Goal: Transaction & Acquisition: Purchase product/service

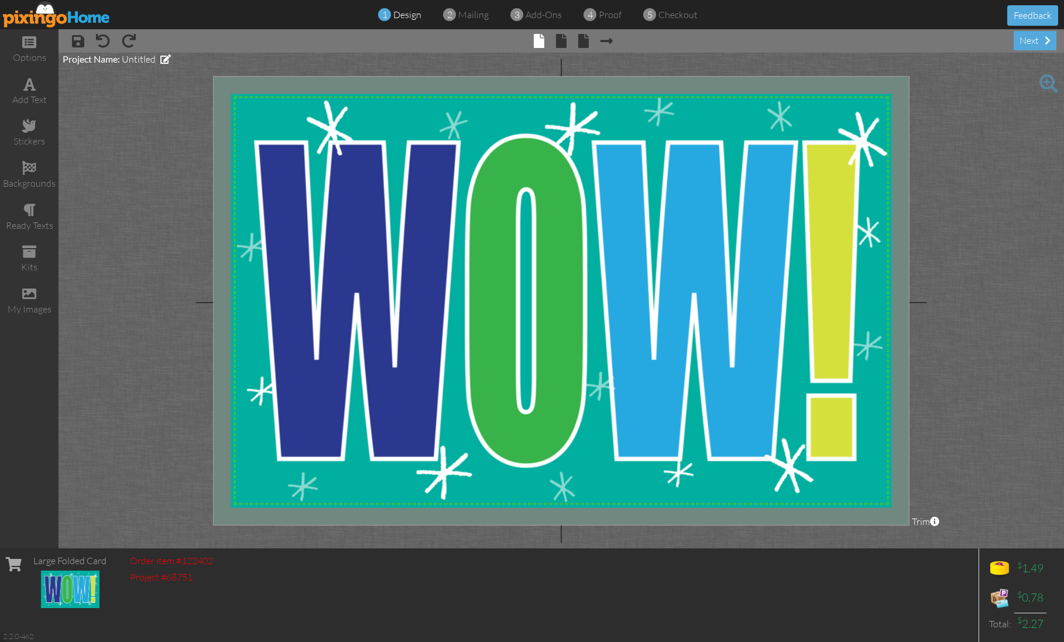
click at [107, 22] on img at bounding box center [57, 14] width 108 height 26
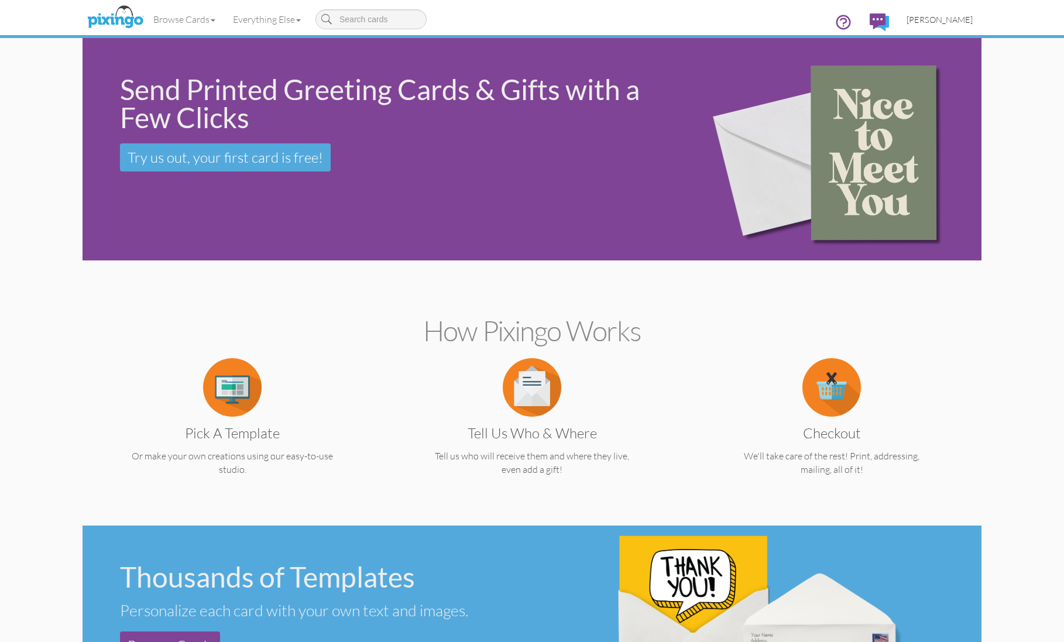
click at [944, 16] on span "[PERSON_NAME]" at bounding box center [940, 20] width 66 height 10
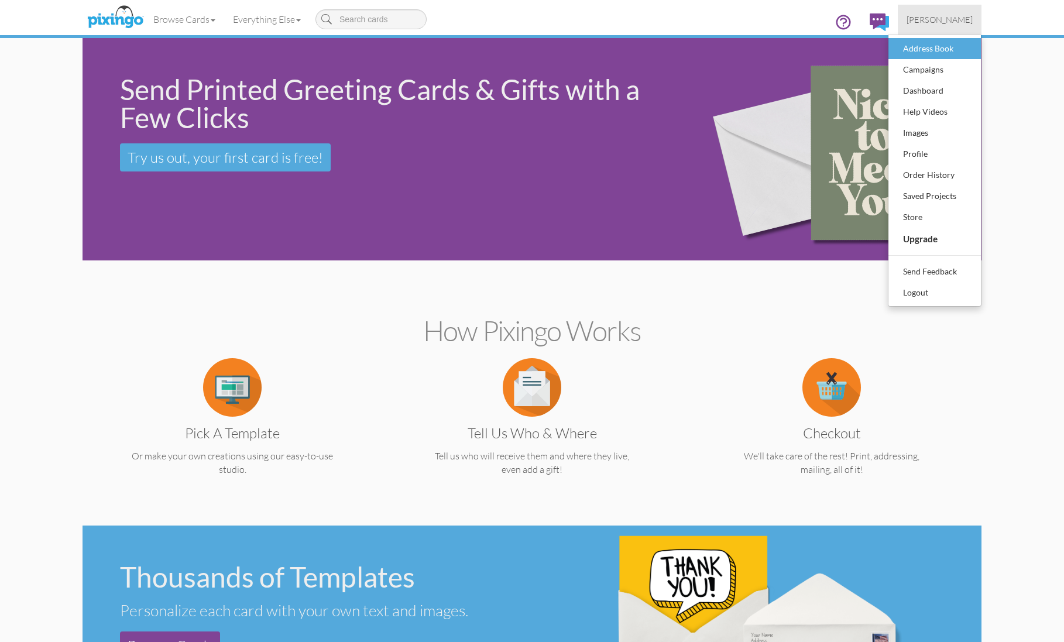
click at [929, 50] on div "Address Book" at bounding box center [934, 49] width 69 height 18
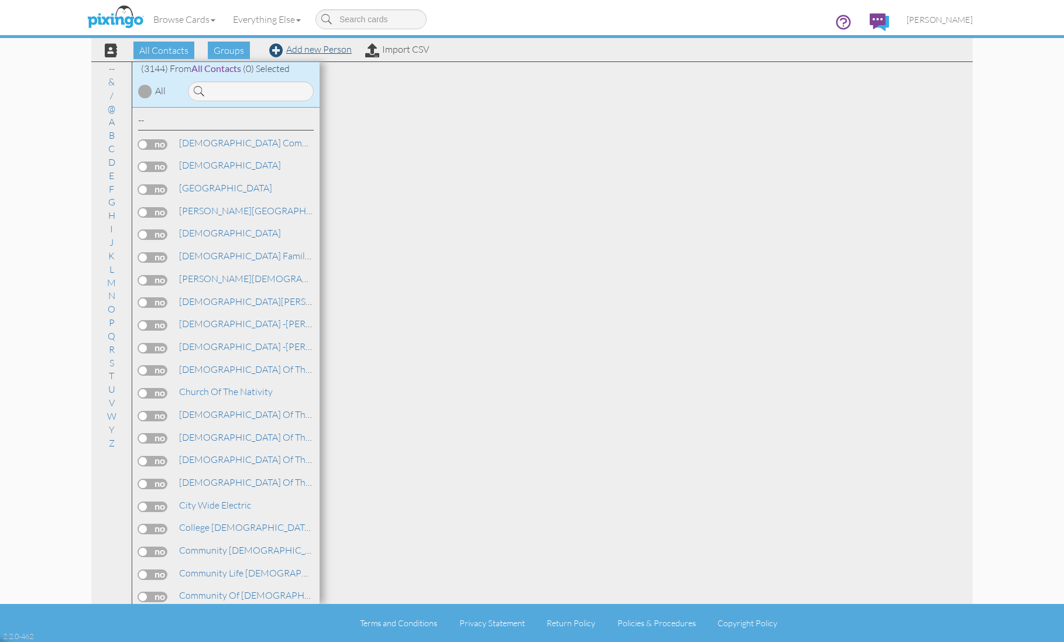
click at [335, 49] on link "Add new Person" at bounding box center [310, 49] width 83 height 12
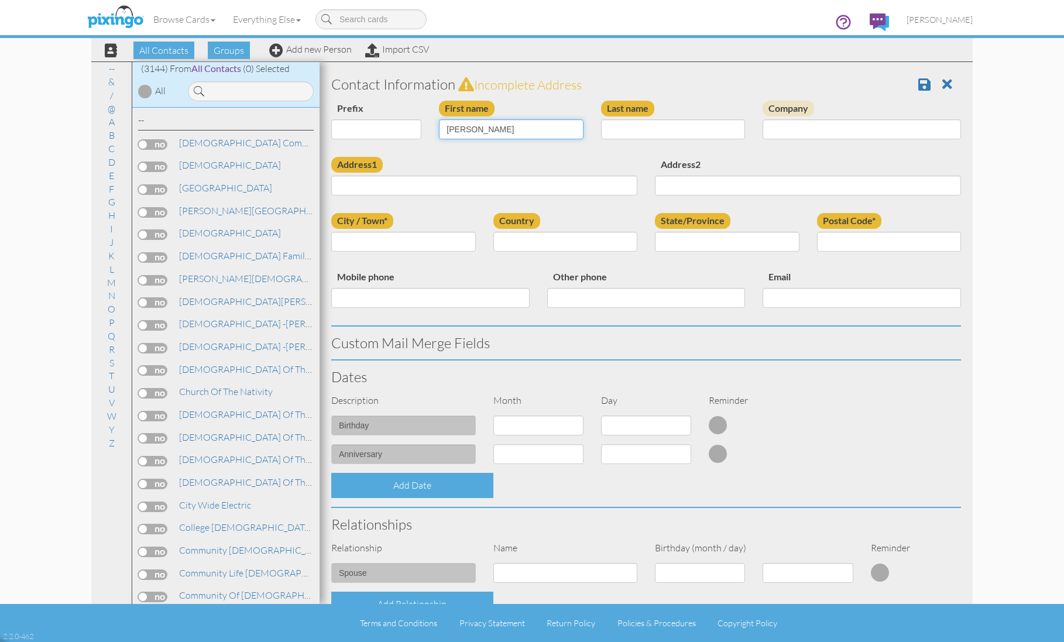
type input "[PERSON_NAME]"
click at [629, 129] on input "Last name" at bounding box center [673, 129] width 145 height 20
type input "Kriley"
type input "Pink Pest"
paste input "20822 S Dean Rd Belton MO 64012"
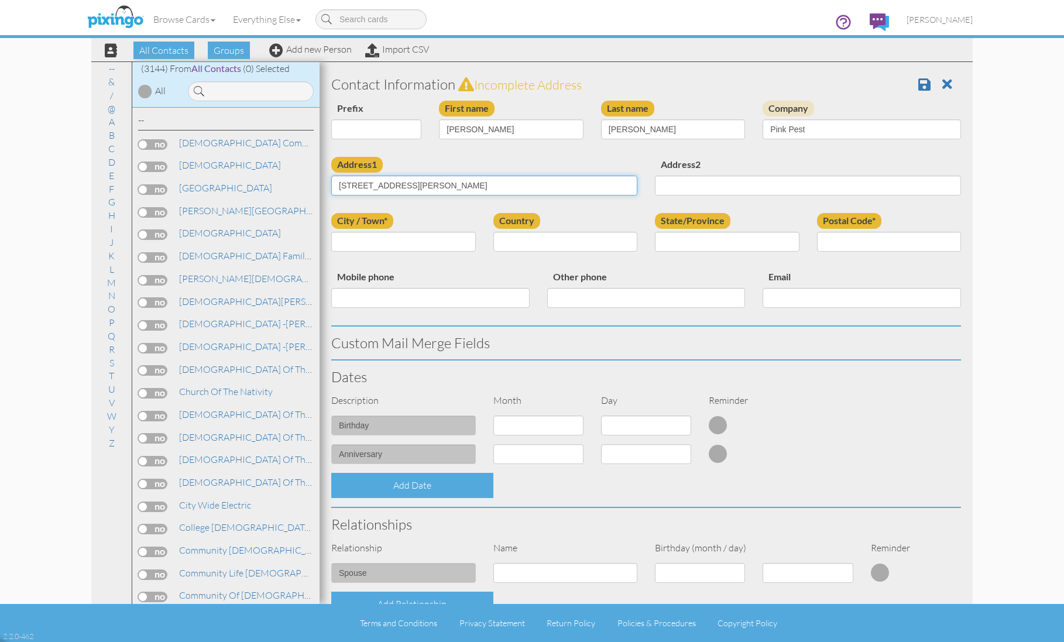
type input "20822 S Dean Rd Belton MO 64012"
type input "[PERSON_NAME]"
click at [787, 238] on input "M" at bounding box center [727, 242] width 145 height 20
click at [693, 236] on input "M" at bounding box center [727, 242] width 145 height 20
type input "[US_STATE]"
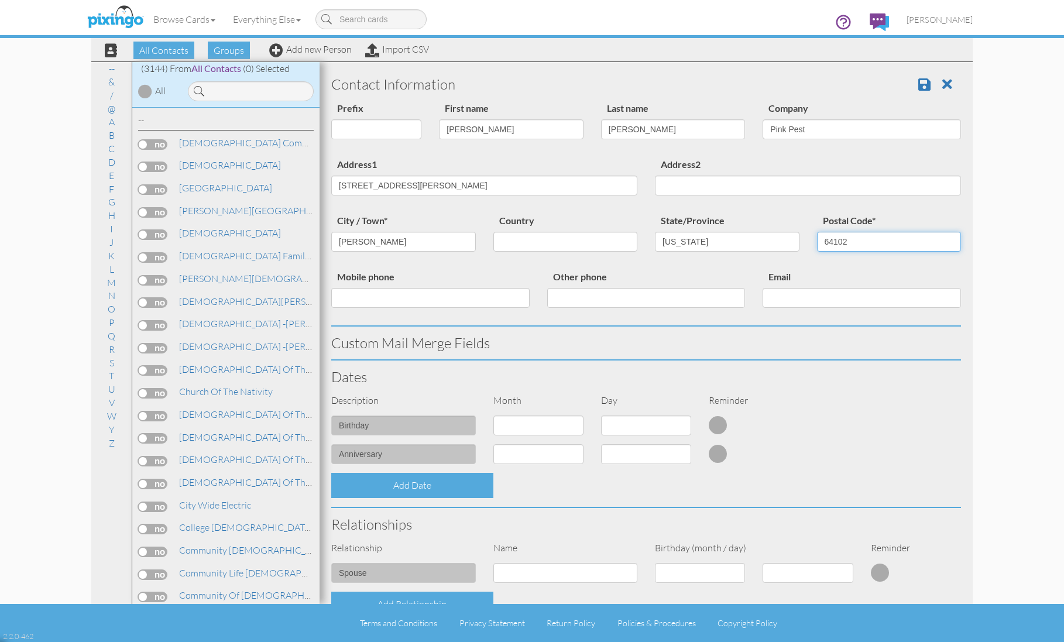
type input "64102"
click at [495, 180] on input "20822 S Dean Rd Belton MO 64012" at bounding box center [484, 186] width 306 height 20
type input "[STREET_ADDRESS][PERSON_NAME]"
click at [928, 84] on span at bounding box center [924, 84] width 12 height 14
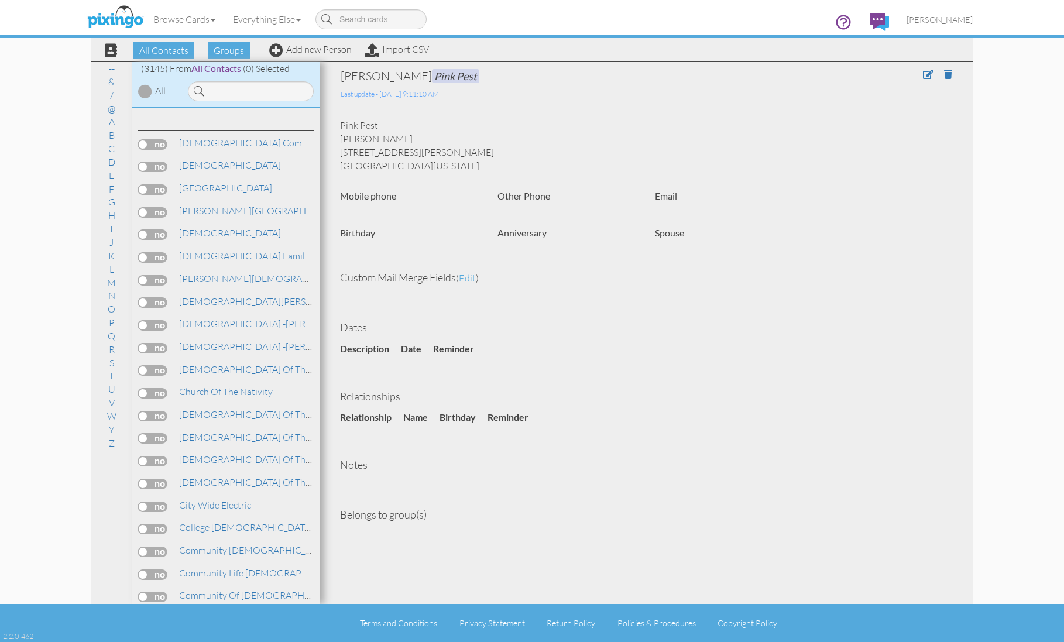
click at [116, 16] on img at bounding box center [115, 17] width 62 height 29
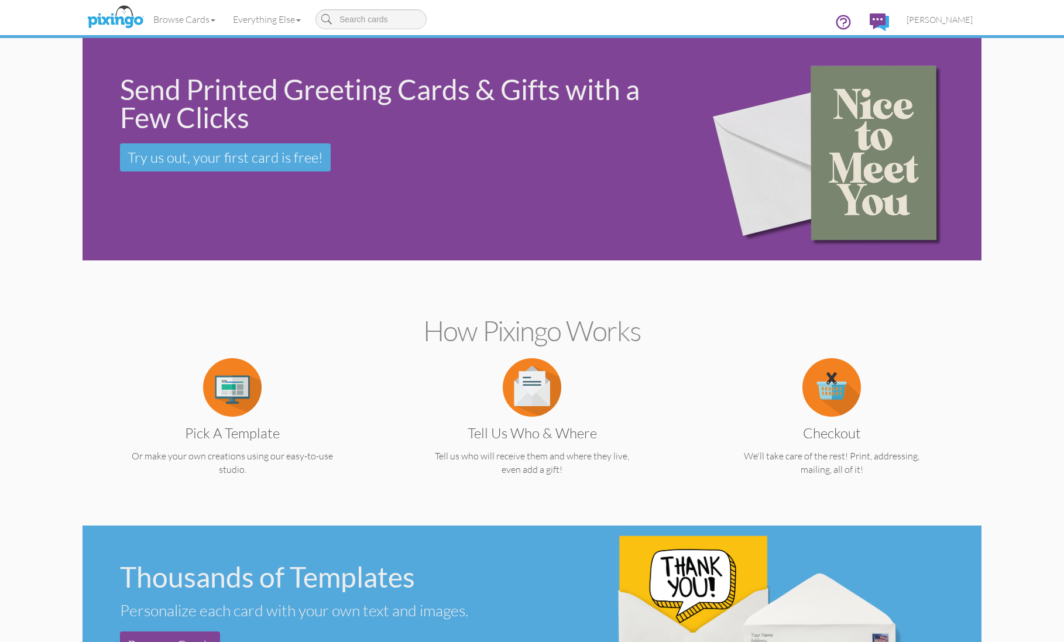
click at [222, 375] on img at bounding box center [232, 387] width 59 height 59
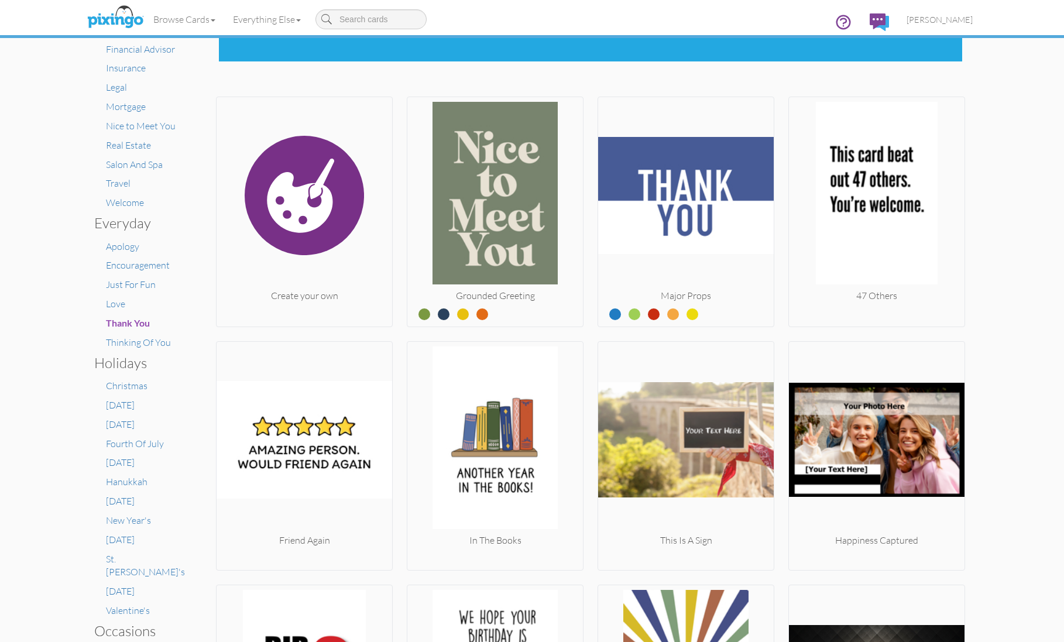
scroll to position [207, 0]
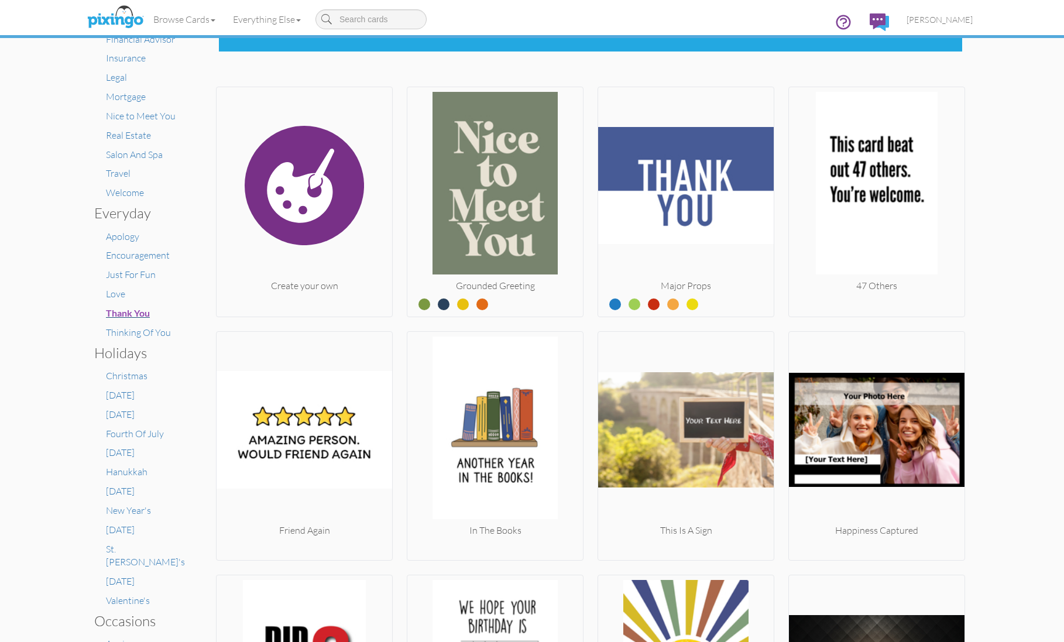
click at [125, 307] on span "Thank You" at bounding box center [128, 312] width 44 height 11
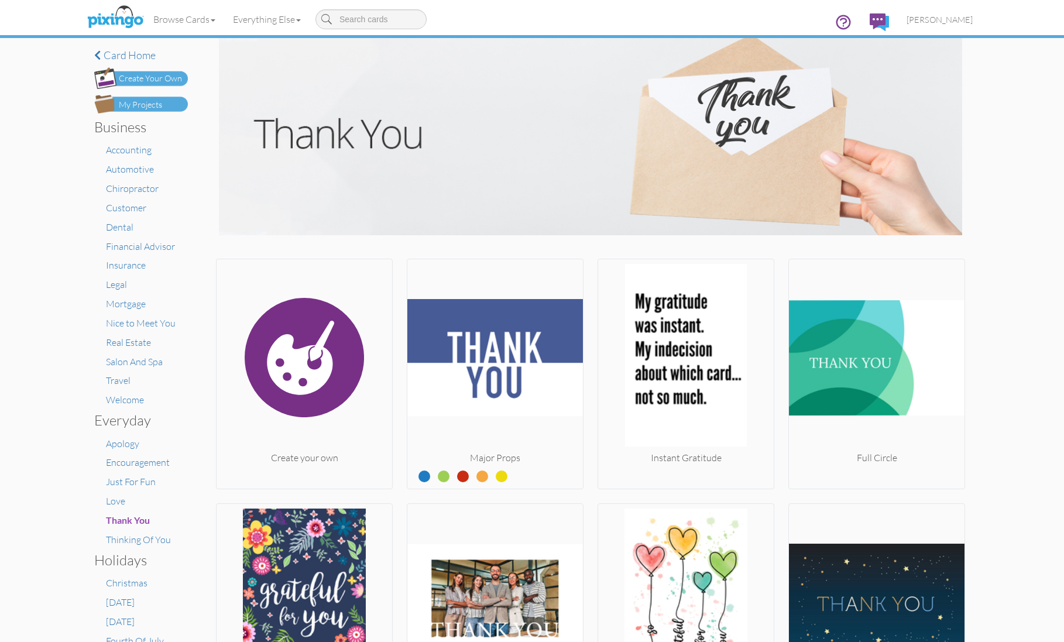
click at [355, 16] on input at bounding box center [370, 19] width 111 height 20
type input "f"
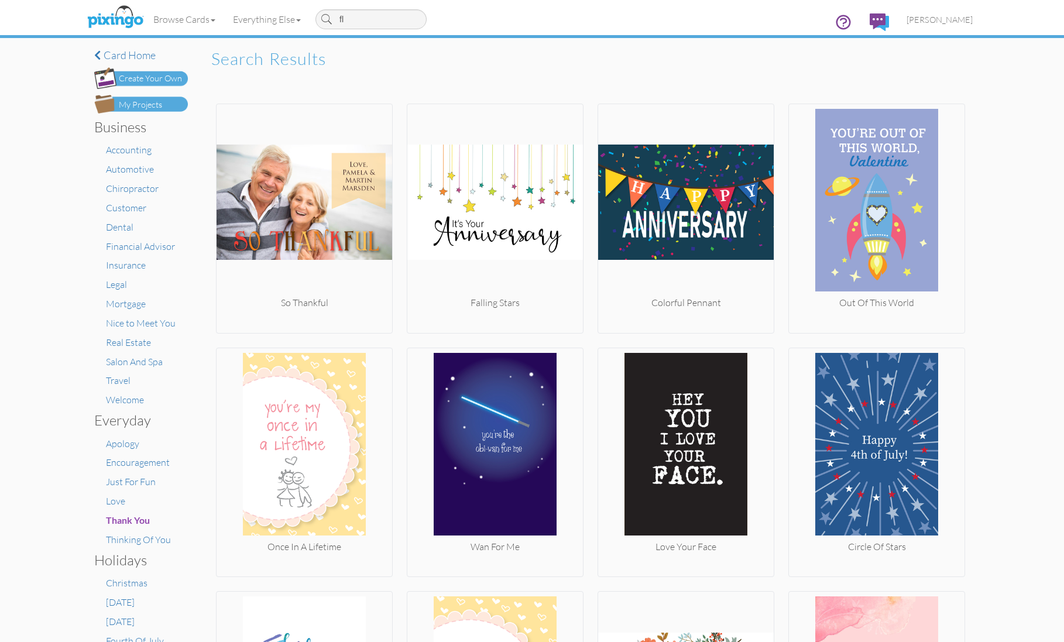
type input "fly"
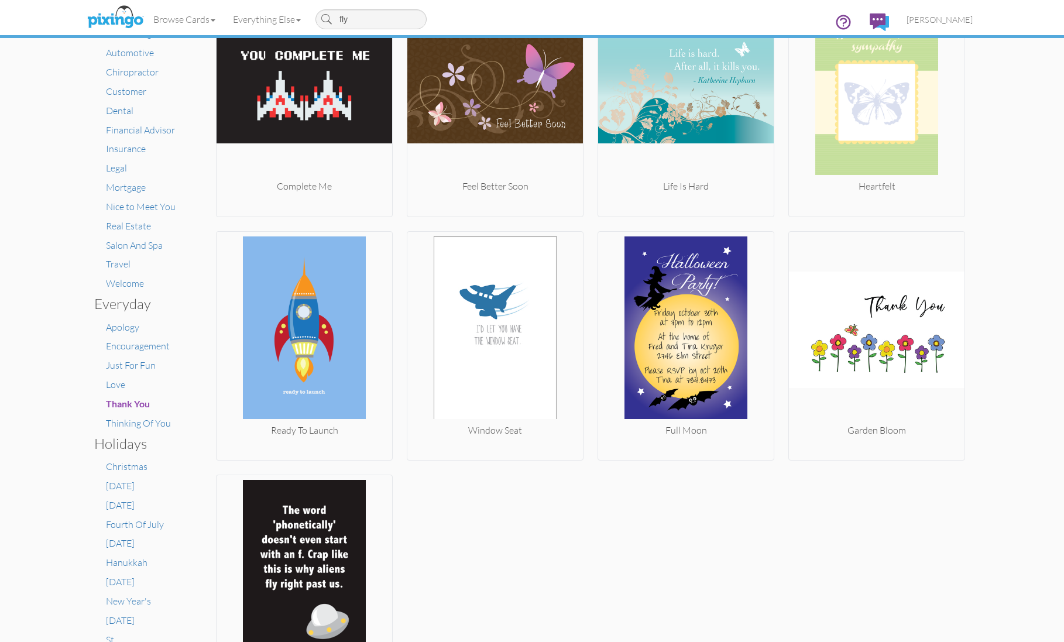
scroll to position [163, 0]
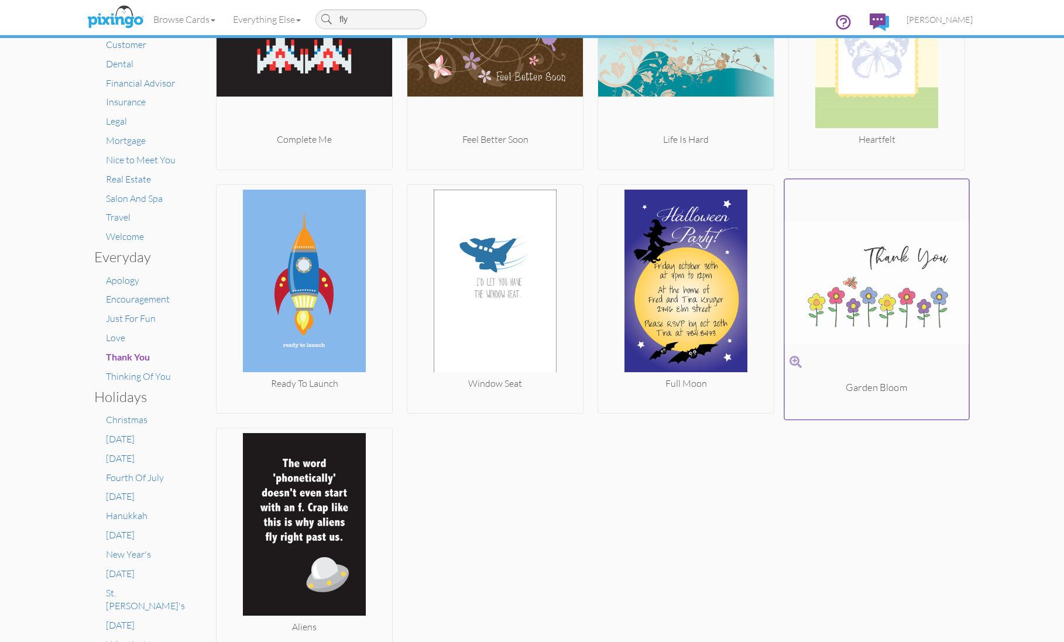
click at [878, 317] on img at bounding box center [877, 282] width 184 height 197
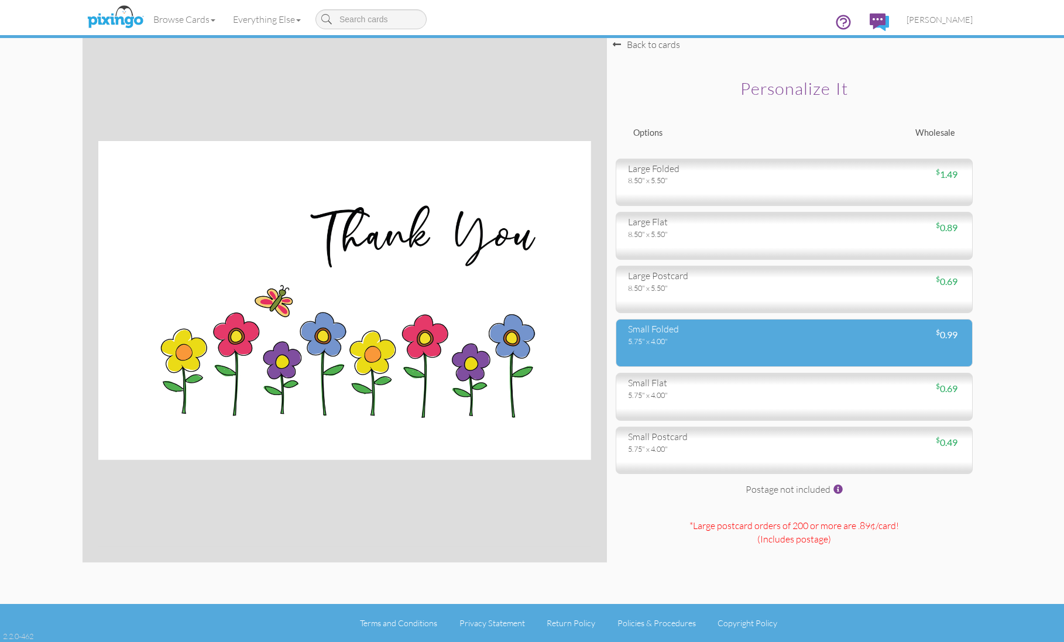
click at [794, 341] on div "$ 0.99" at bounding box center [881, 334] width 175 height 13
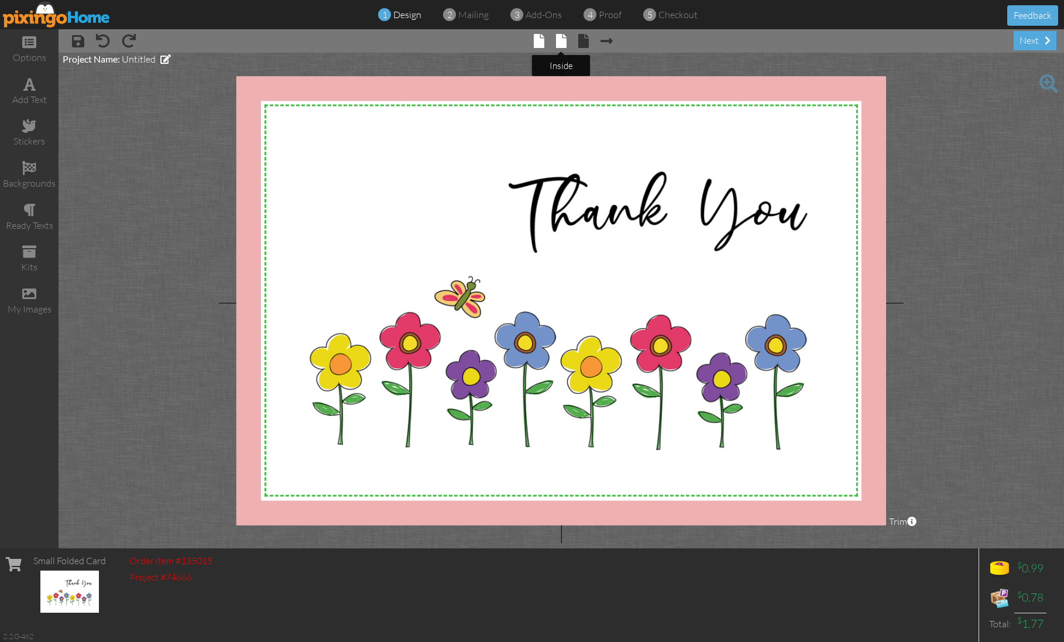
click at [564, 44] on span at bounding box center [561, 41] width 11 height 14
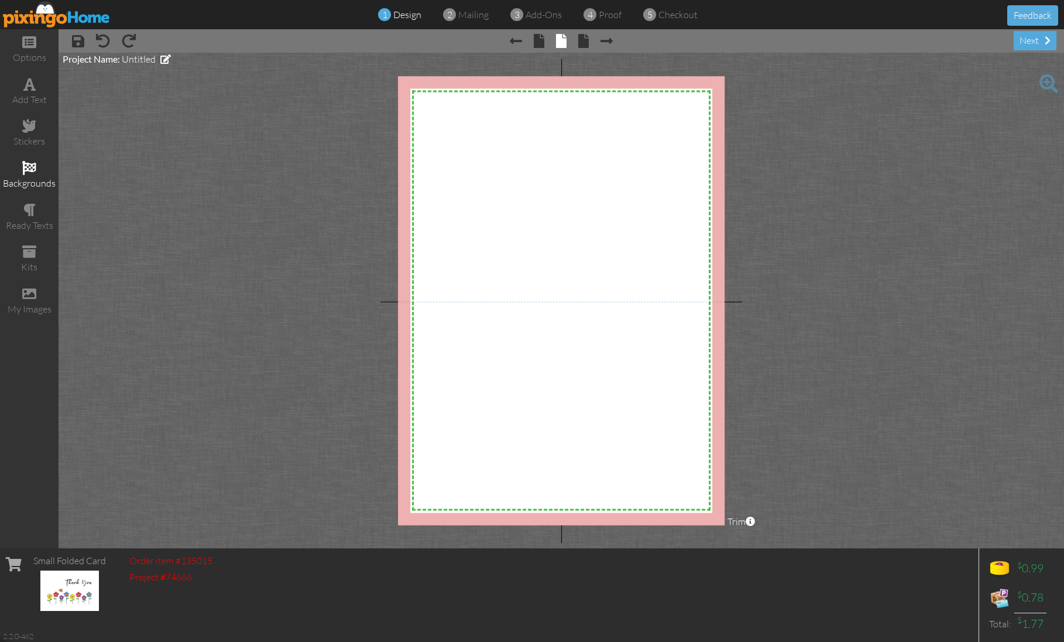
click at [30, 167] on span at bounding box center [29, 168] width 14 height 14
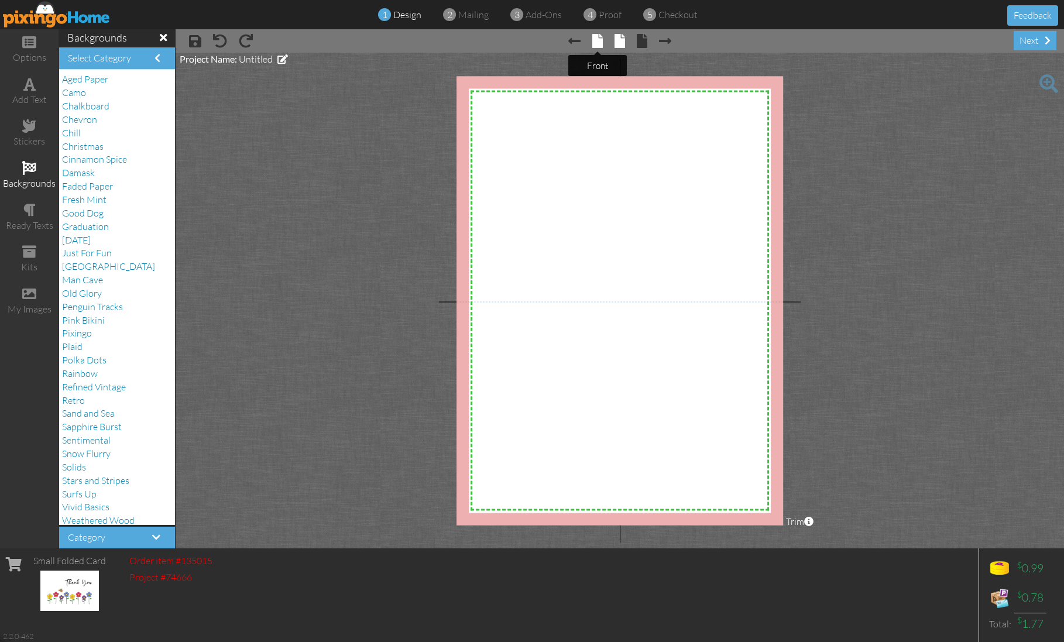
click at [597, 40] on span at bounding box center [597, 41] width 11 height 14
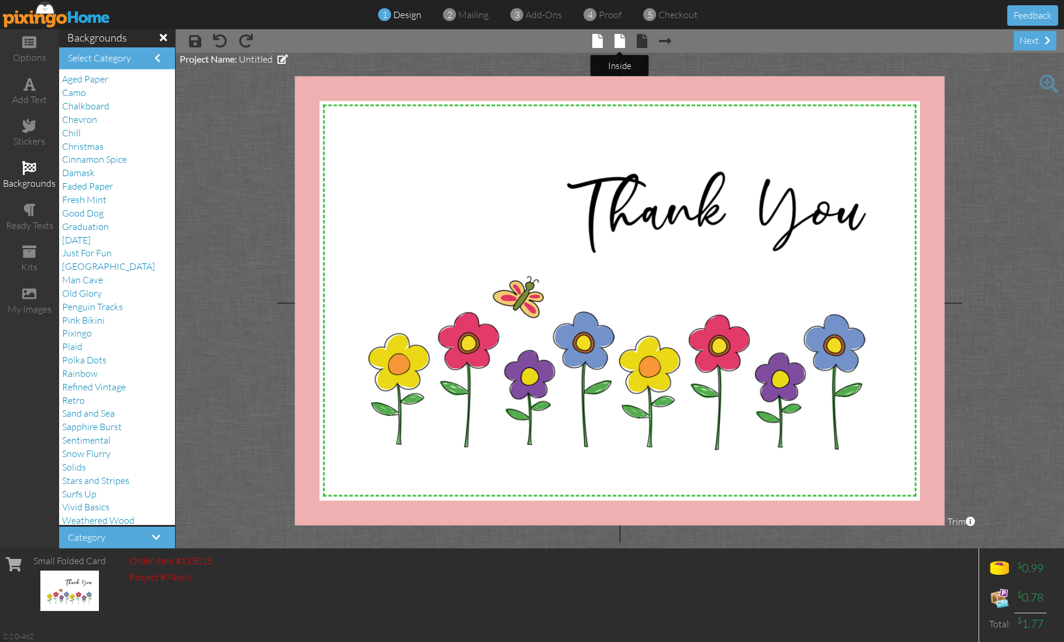
click at [619, 40] on span at bounding box center [620, 41] width 11 height 14
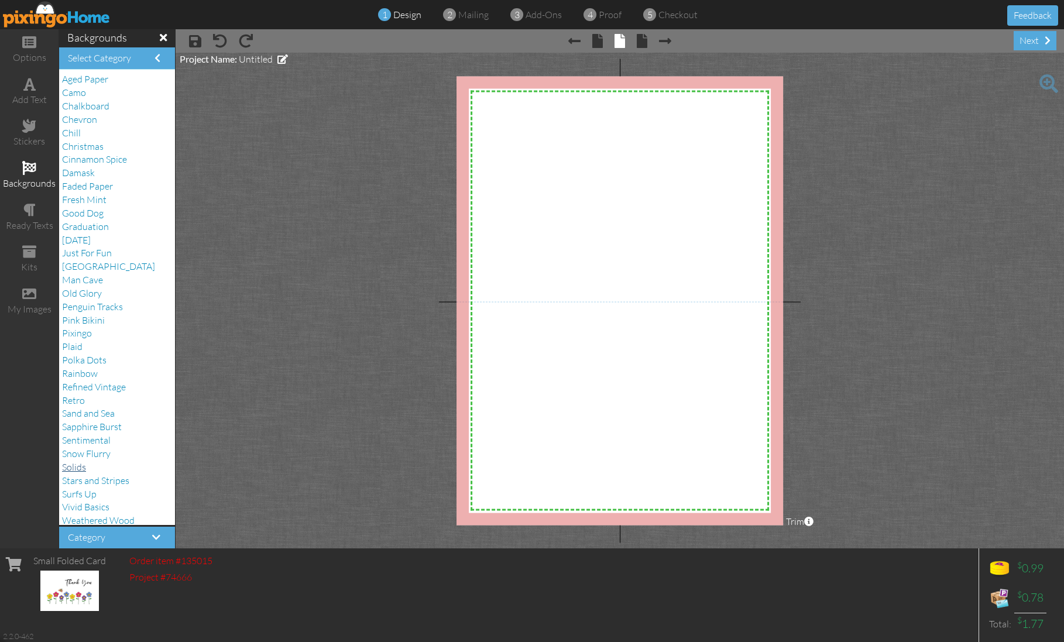
click at [83, 461] on span "Solids" at bounding box center [74, 467] width 24 height 12
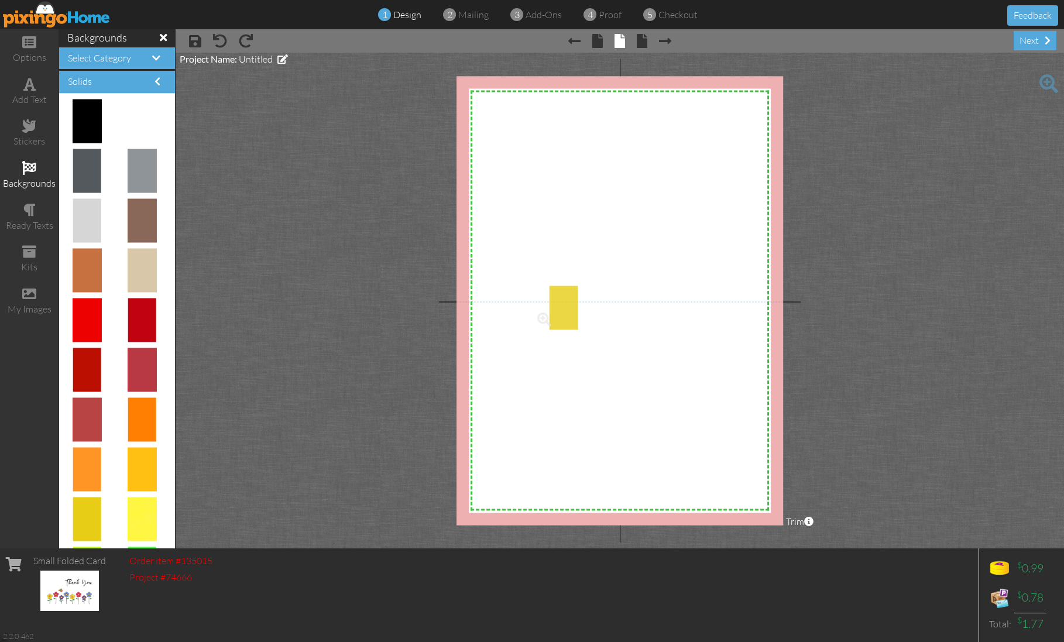
drag, startPoint x: 84, startPoint y: 511, endPoint x: 585, endPoint y: 274, distance: 553.8
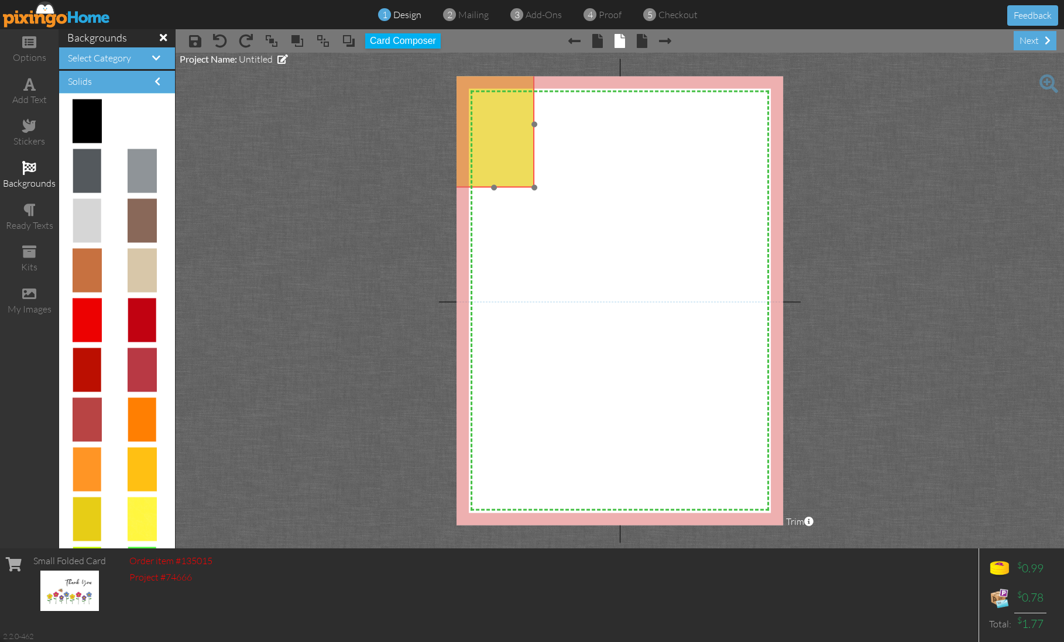
drag, startPoint x: 609, startPoint y: 319, endPoint x: 501, endPoint y: 127, distance: 220.1
click at [494, 116] on img at bounding box center [493, 124] width 81 height 126
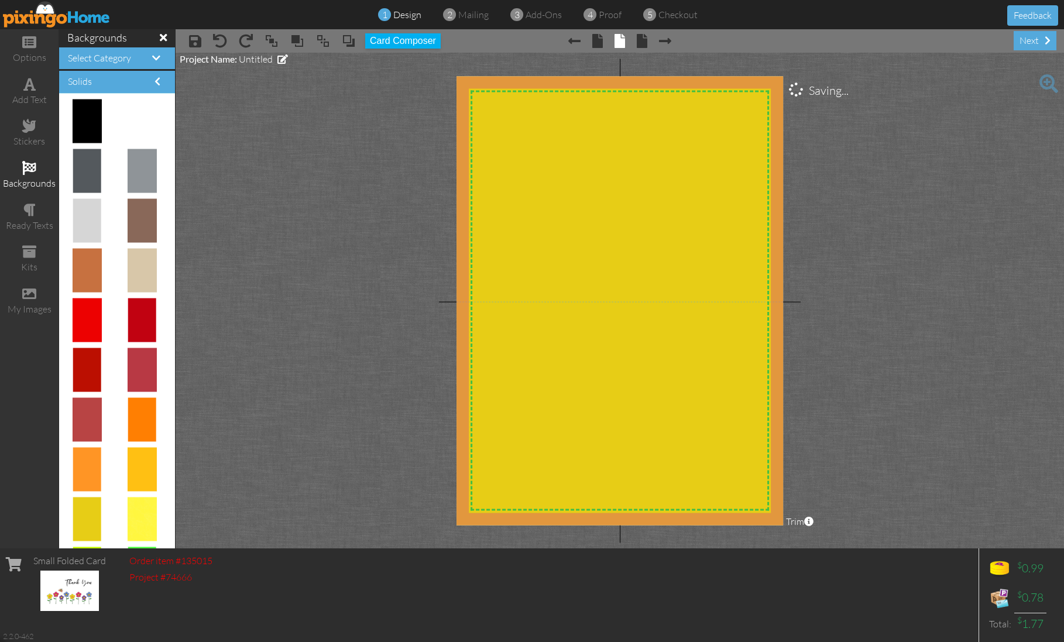
drag, startPoint x: 534, startPoint y: 184, endPoint x: 896, endPoint y: 619, distance: 565.7
click at [900, 548] on div "options add text stickers backgrounds ready texts kits my images backgrounds Se…" at bounding box center [532, 288] width 1064 height 519
click at [20, 198] on div "ready texts" at bounding box center [29, 217] width 59 height 41
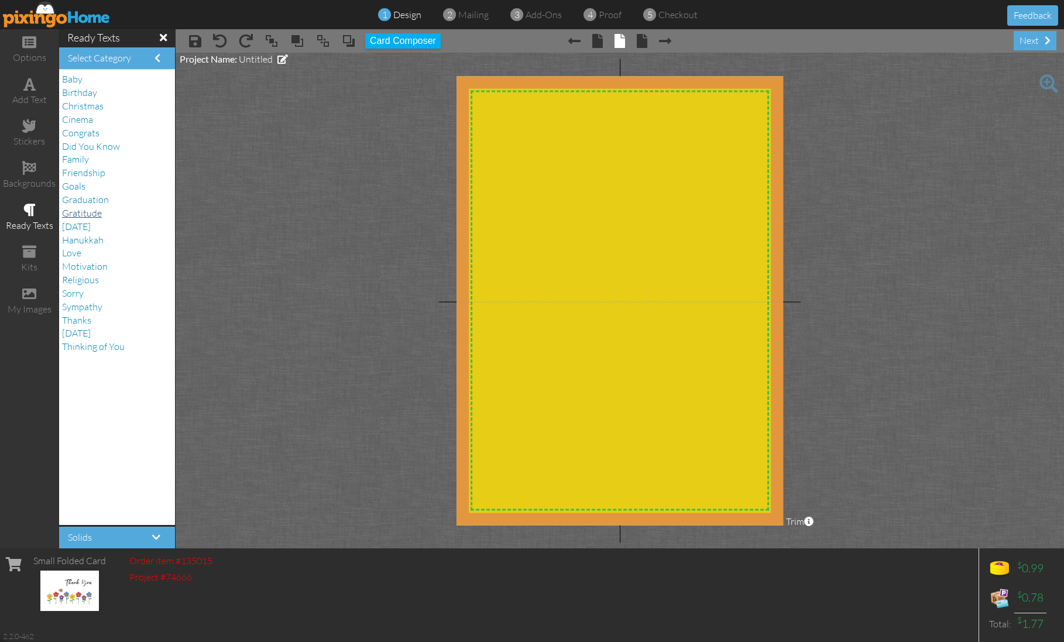
click at [88, 208] on span "Gratitude" at bounding box center [82, 213] width 40 height 12
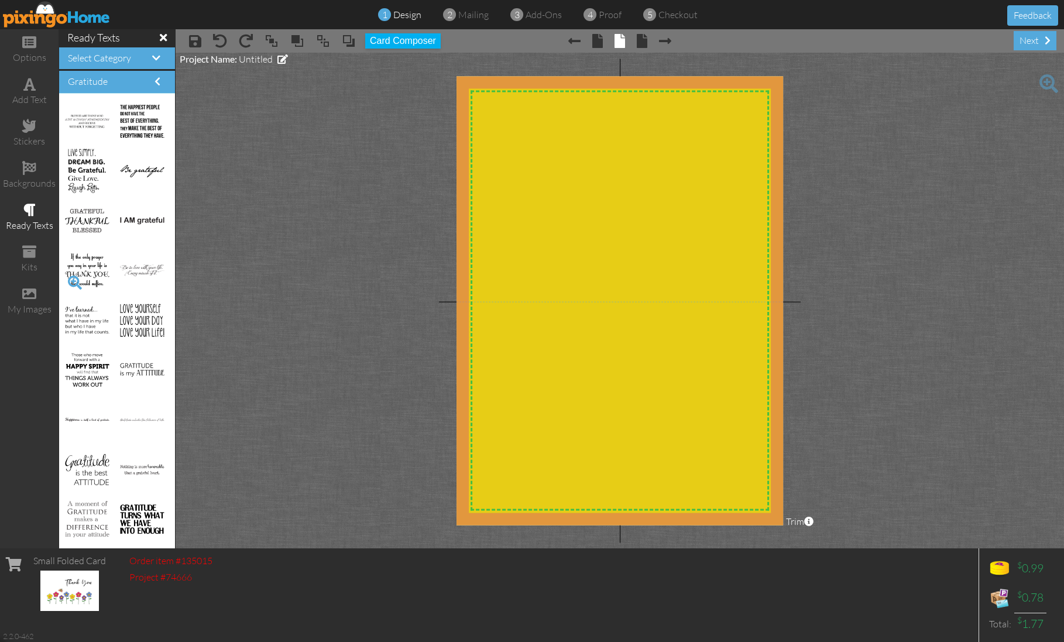
click at [74, 283] on span at bounding box center [75, 283] width 20 height 20
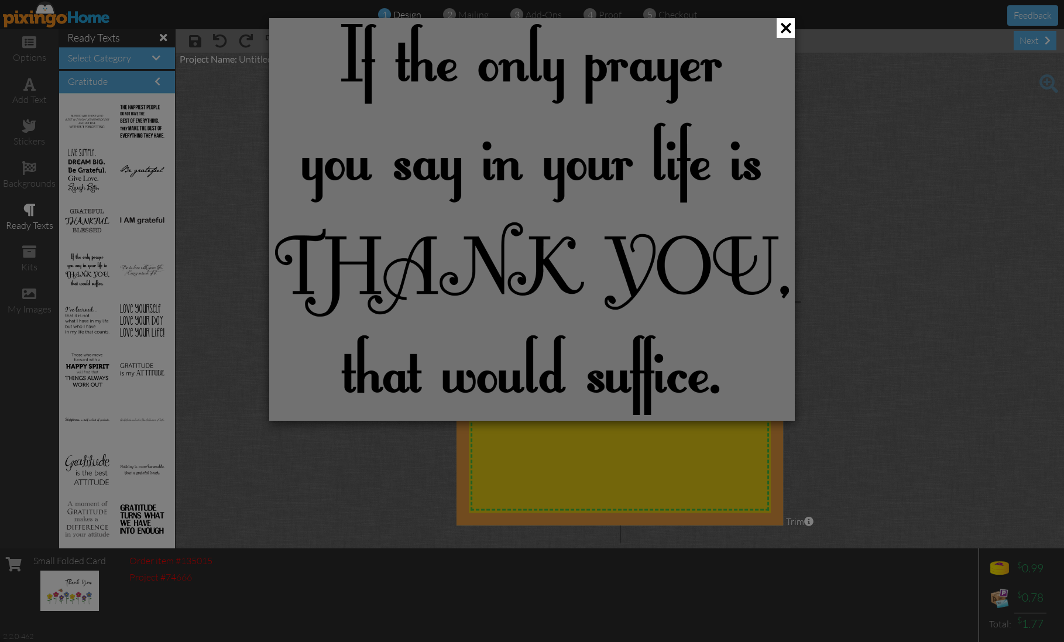
click at [74, 283] on div at bounding box center [532, 321] width 1064 height 642
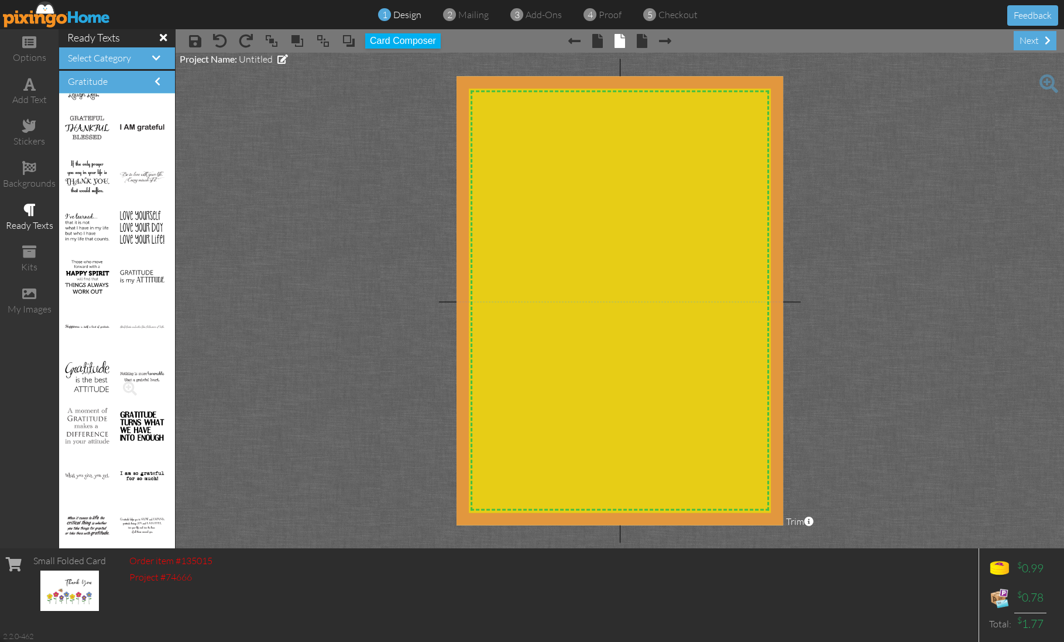
scroll to position [98, 0]
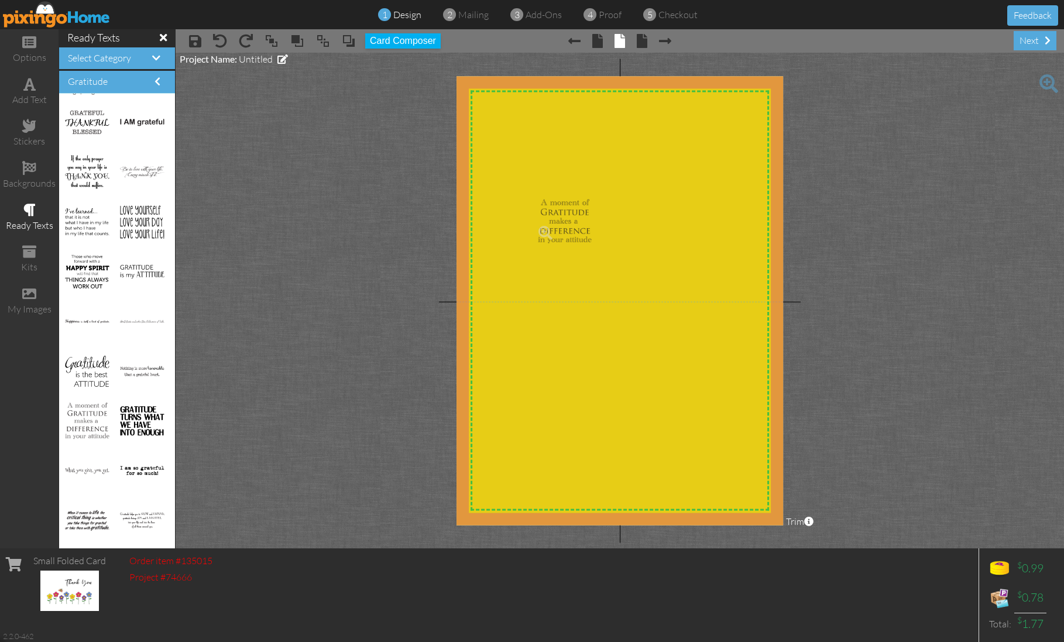
drag, startPoint x: 91, startPoint y: 419, endPoint x: 578, endPoint y: 202, distance: 532.7
drag, startPoint x: 582, startPoint y: 208, endPoint x: 544, endPoint y: 129, distance: 88.0
click at [544, 129] on img at bounding box center [553, 137] width 81 height 67
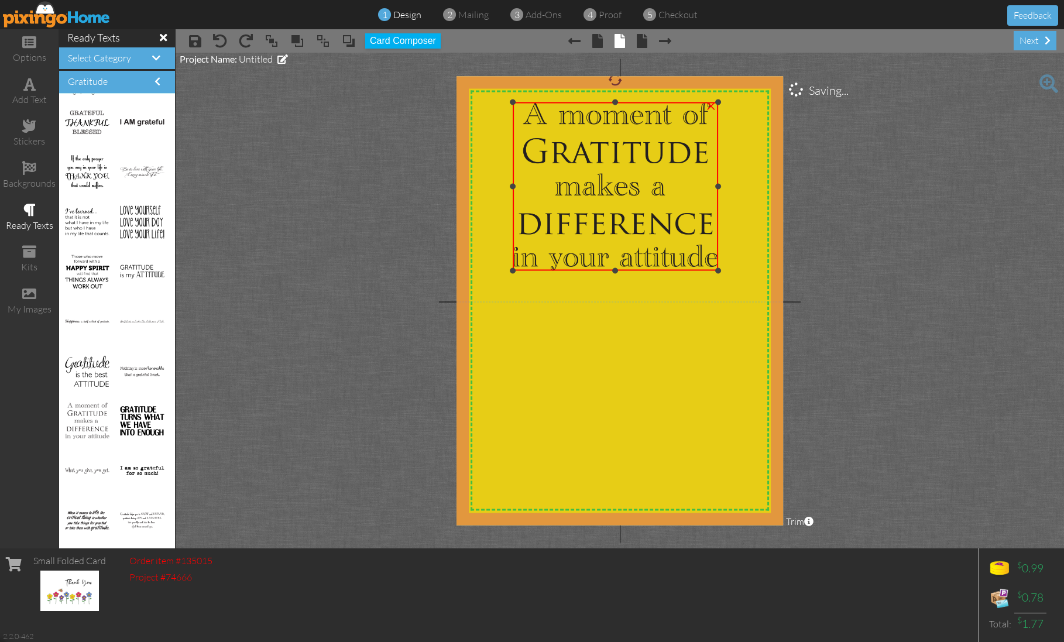
drag, startPoint x: 594, startPoint y: 169, endPoint x: 667, endPoint y: 273, distance: 127.5
click at [667, 271] on div "×" at bounding box center [615, 186] width 205 height 169
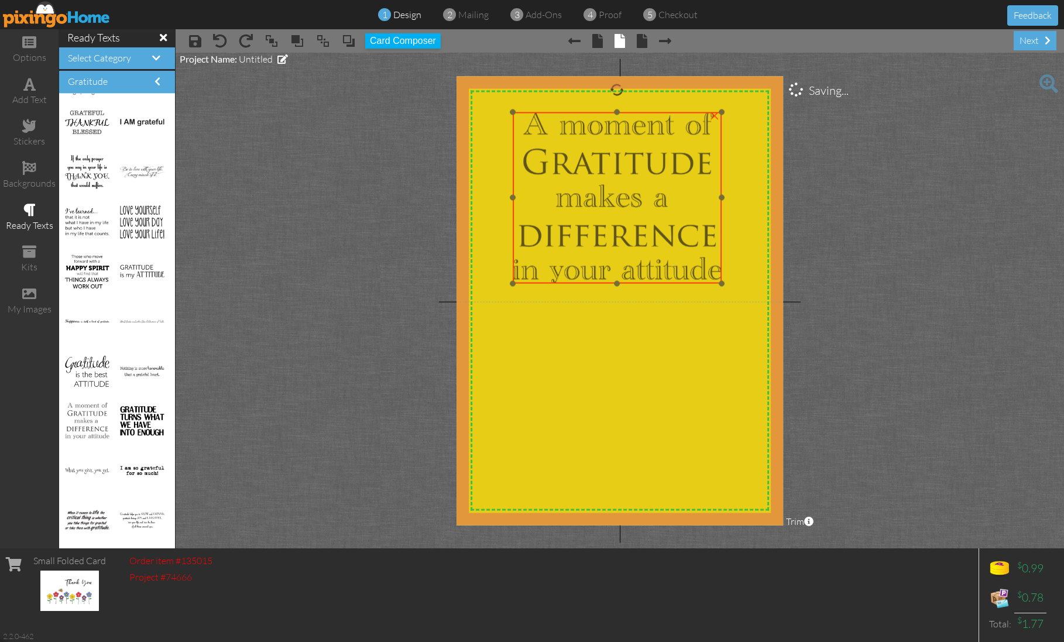
drag, startPoint x: 631, startPoint y: 224, endPoint x: 630, endPoint y: 234, distance: 10.0
click at [631, 234] on img at bounding box center [617, 198] width 209 height 172
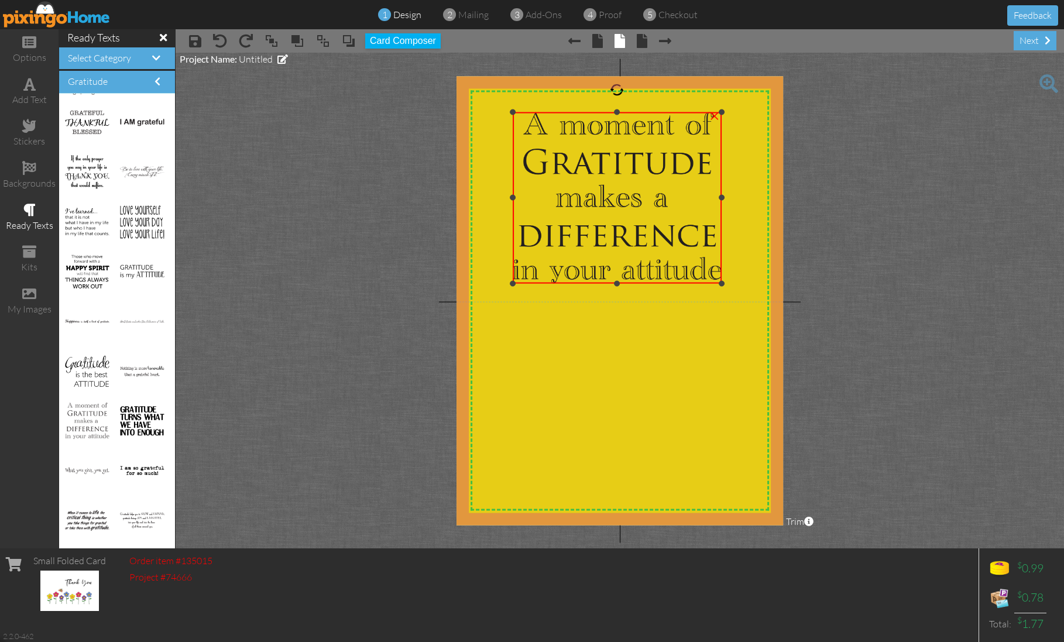
click at [684, 197] on img at bounding box center [617, 198] width 209 height 172
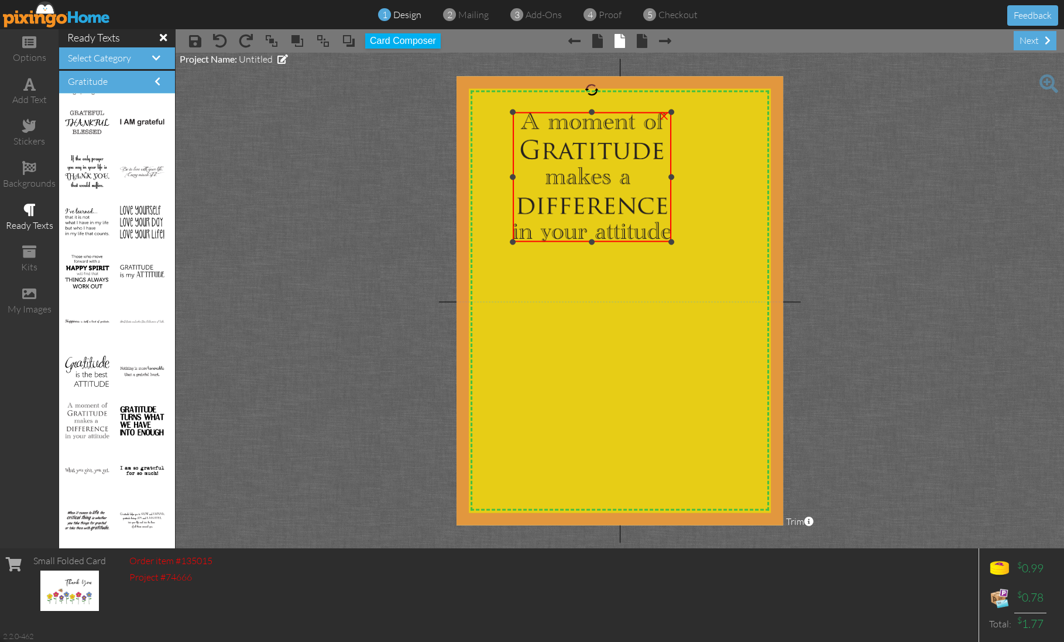
drag, startPoint x: 721, startPoint y: 282, endPoint x: 686, endPoint y: 232, distance: 60.9
click at [690, 241] on div "X X X X X X X X X X X X X X X X X X X X X X X X X X X X X X X X X X X X X X X X…" at bounding box center [620, 300] width 327 height 449
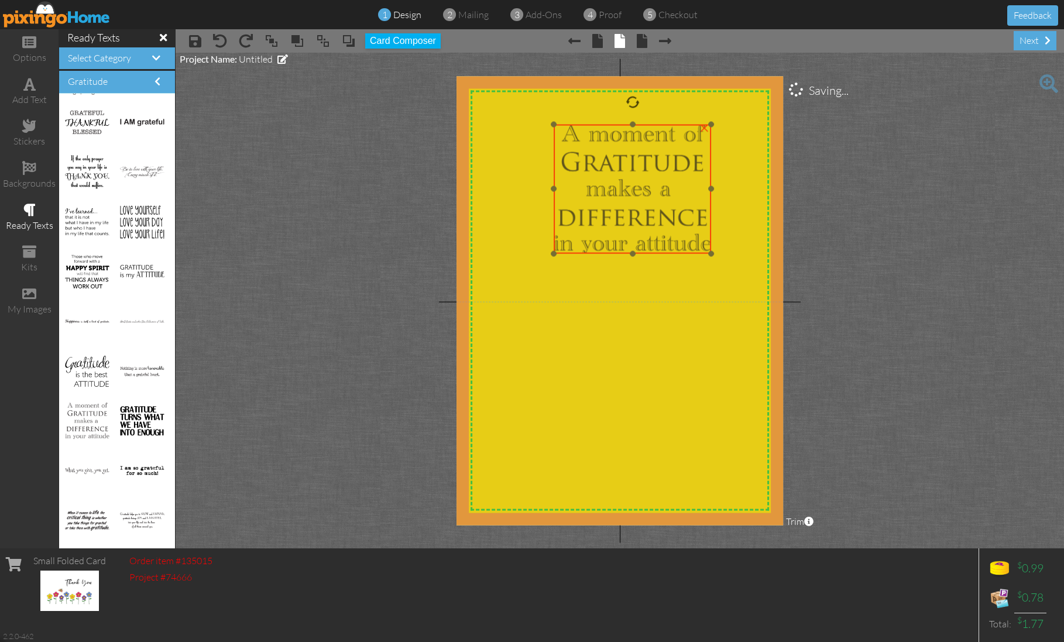
drag, startPoint x: 638, startPoint y: 186, endPoint x: 672, endPoint y: 202, distance: 37.7
click at [672, 202] on img at bounding box center [632, 189] width 157 height 130
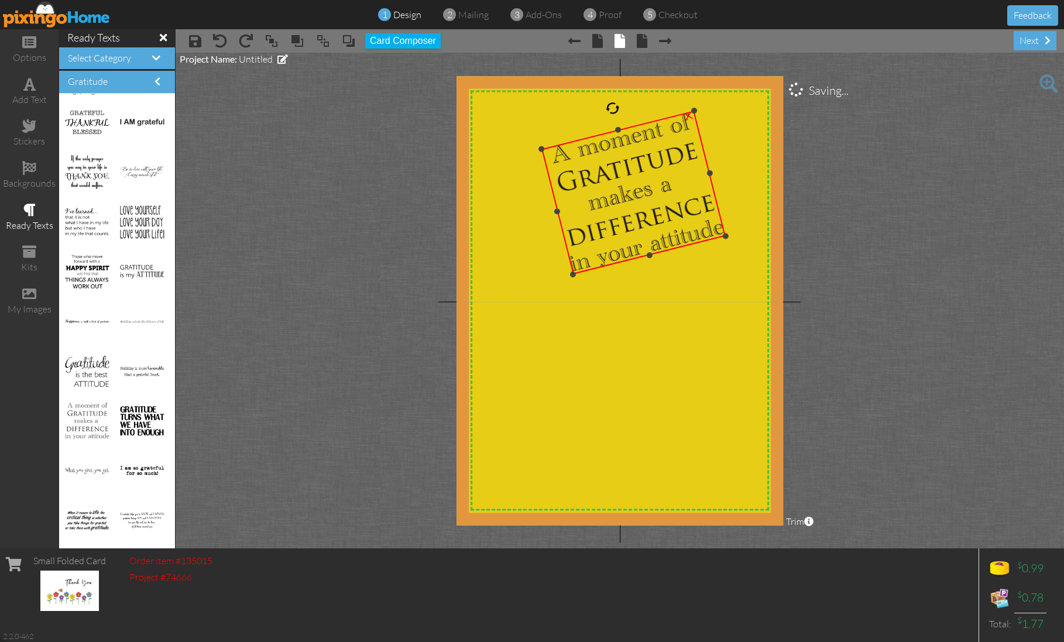
drag, startPoint x: 632, startPoint y: 105, endPoint x: 611, endPoint y: 102, distance: 21.3
click at [611, 102] on div at bounding box center [612, 108] width 17 height 17
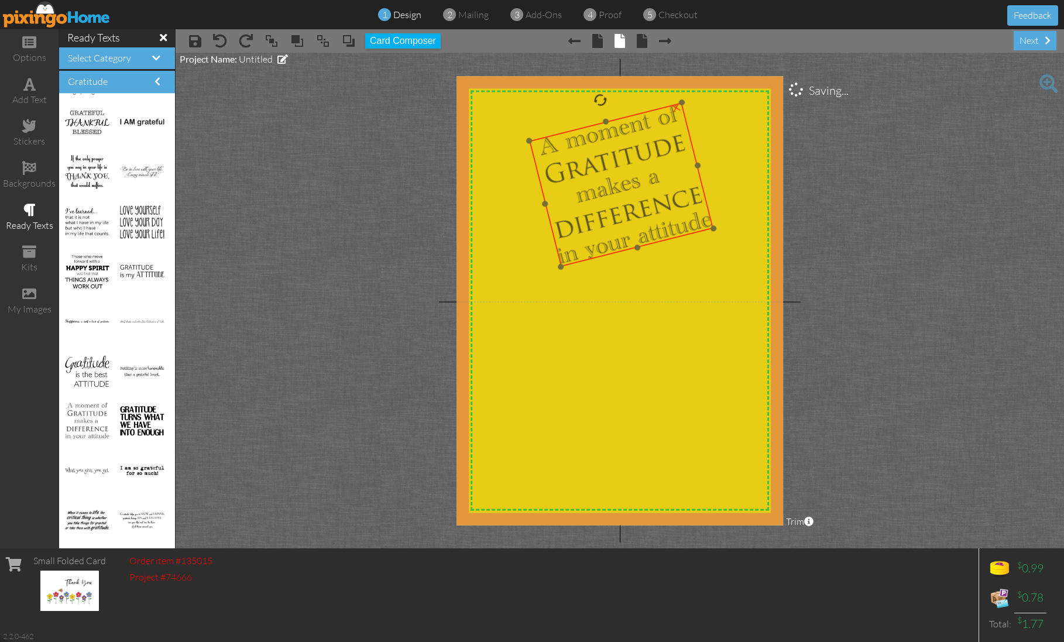
drag, startPoint x: 622, startPoint y: 180, endPoint x: 612, endPoint y: 174, distance: 11.9
click at [612, 174] on img at bounding box center [621, 184] width 184 height 164
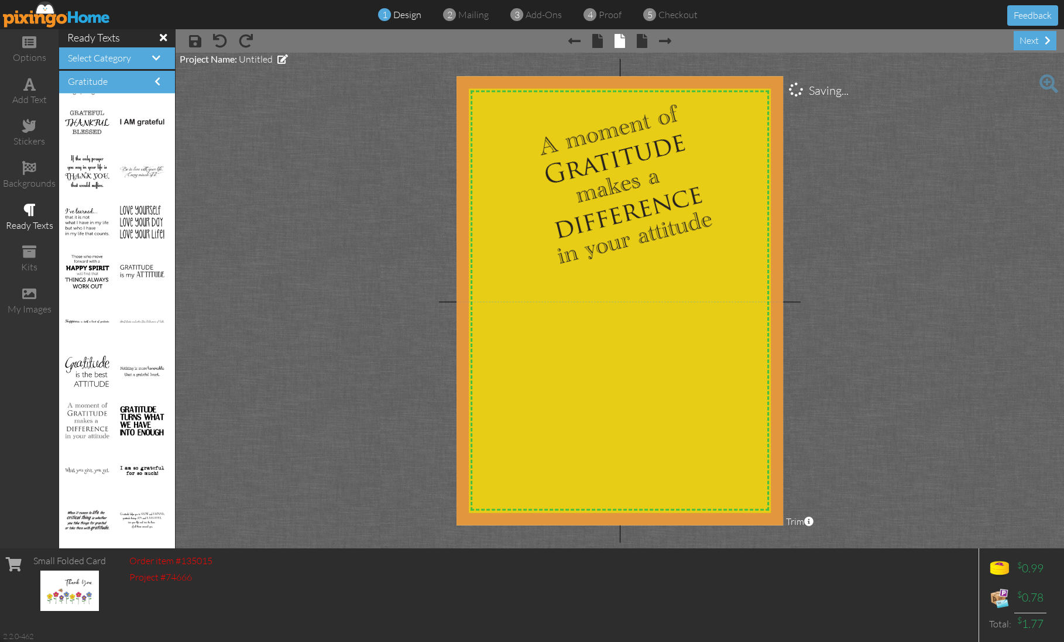
click at [850, 187] on project-studio-wrapper "X X X X X X X X X X X X X X X X X X X X X X X X X X X X X X X X X X X X X X X X…" at bounding box center [620, 301] width 889 height 496
click at [28, 86] on span at bounding box center [29, 84] width 12 height 14
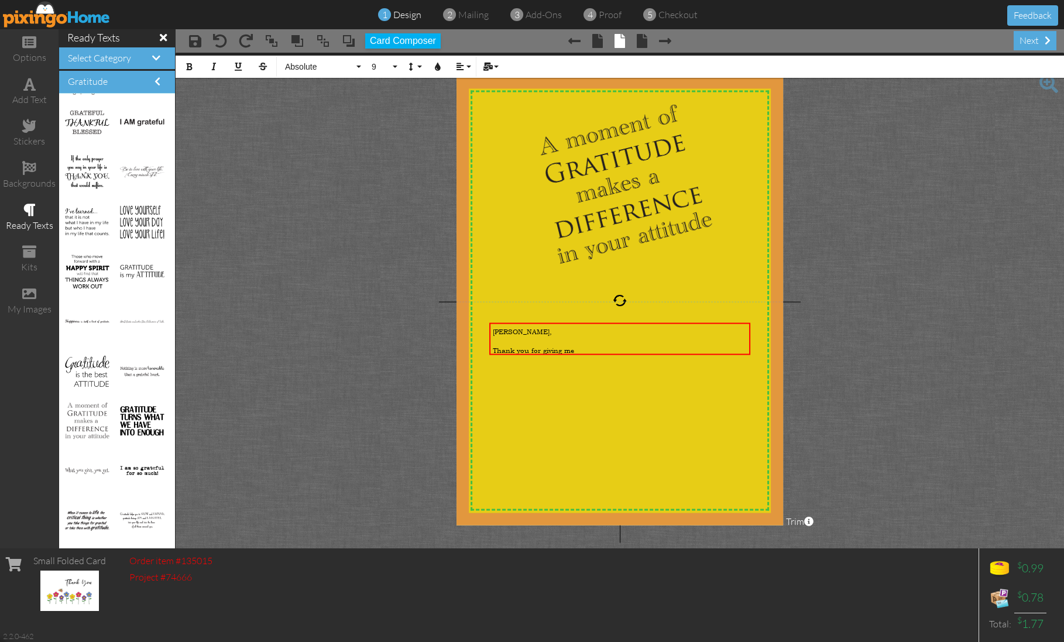
drag, startPoint x: 584, startPoint y: 349, endPoint x: 483, endPoint y: 320, distance: 104.3
click at [485, 321] on div "X X X X X X X X X X X X X X X X X X X X X X X X X X X X X X X X X X X X X X X X…" at bounding box center [620, 300] width 327 height 449
click at [375, 67] on span "9" at bounding box center [381, 67] width 20 height 10
click at [389, 207] on link "12" at bounding box center [385, 210] width 38 height 18
click at [322, 67] on span "Absolute" at bounding box center [319, 67] width 70 height 10
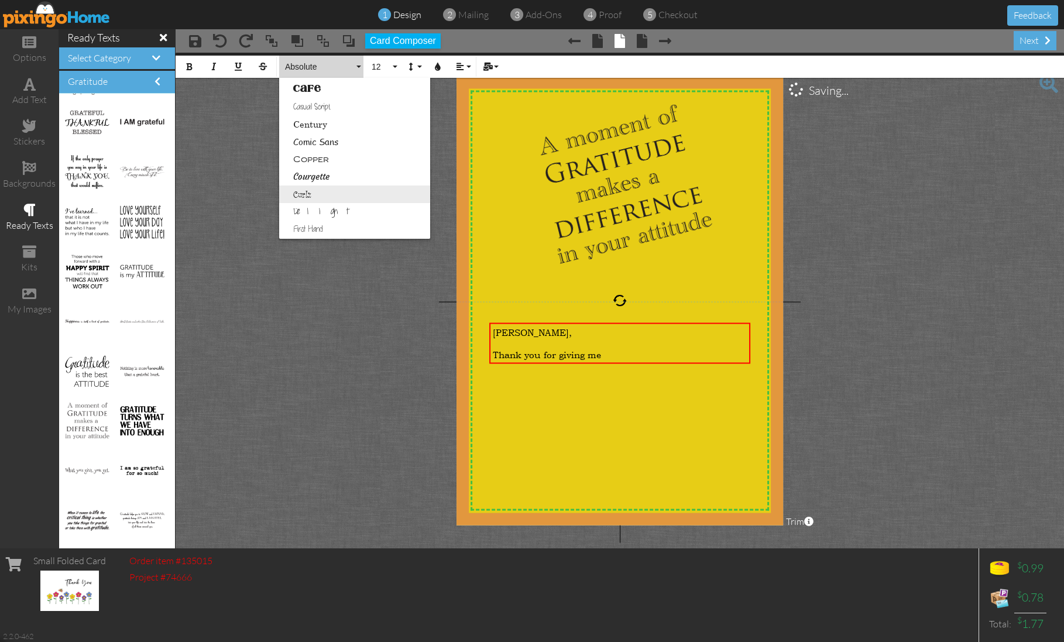
scroll to position [122, 0]
click at [311, 177] on link "Courgette" at bounding box center [354, 176] width 151 height 18
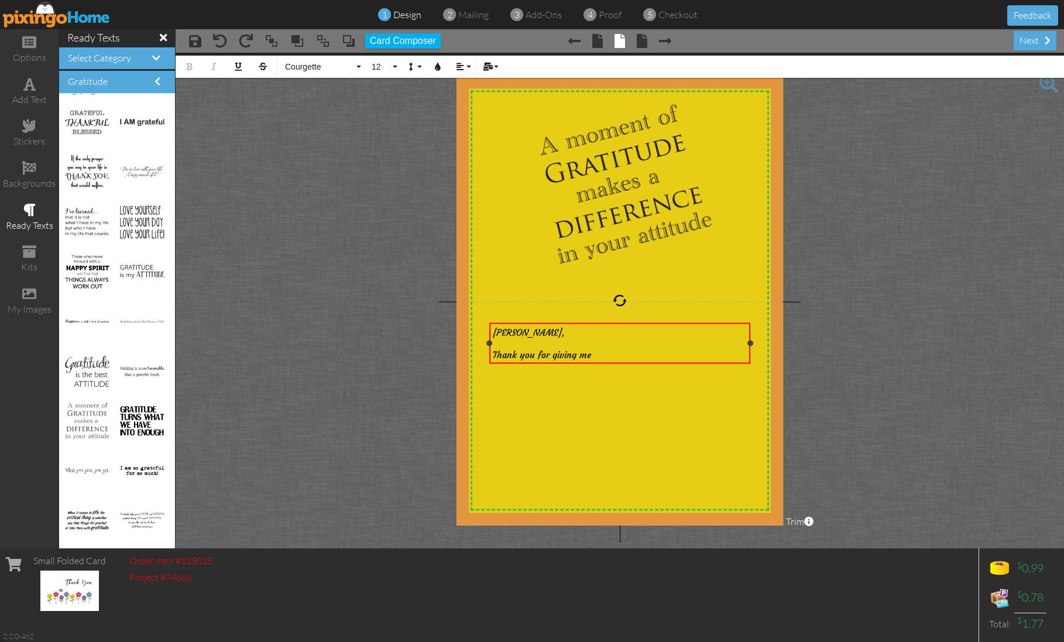
click at [606, 358] on div "Thank you for giving me" at bounding box center [619, 354] width 253 height 11
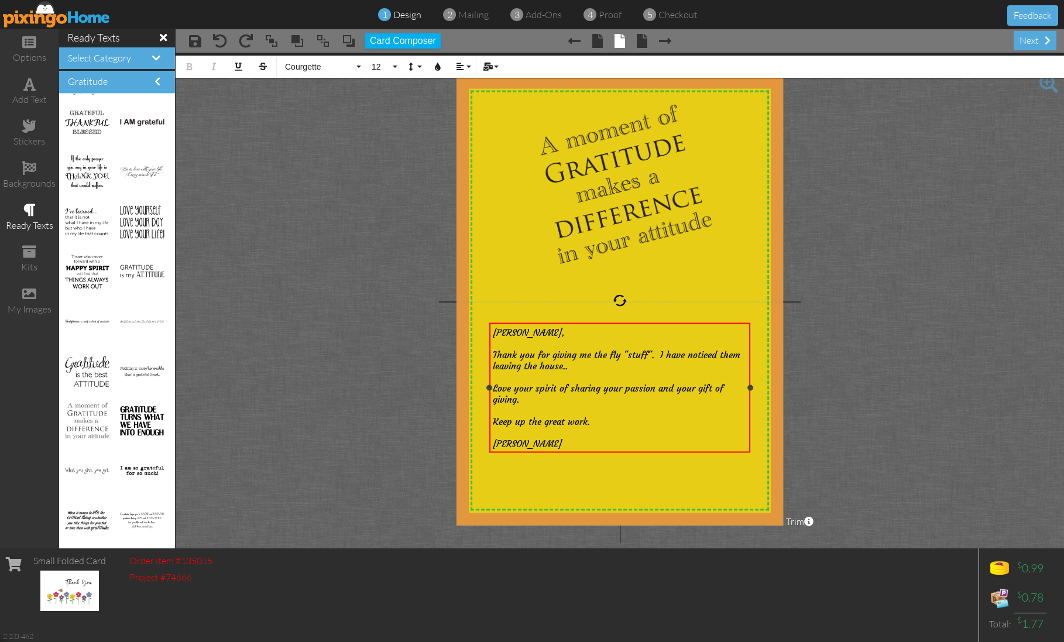
click at [627, 444] on div "[PERSON_NAME]" at bounding box center [619, 443] width 253 height 11
click at [627, 443] on div "[PERSON_NAME]" at bounding box center [619, 443] width 253 height 11
drag, startPoint x: 628, startPoint y: 442, endPoint x: 505, endPoint y: 334, distance: 163.4
click at [494, 332] on div "[PERSON_NAME], ​ Thank you for giving me the fly "stuff". I have noticed them l…" at bounding box center [619, 388] width 253 height 122
click at [397, 66] on button "12" at bounding box center [383, 67] width 34 height 22
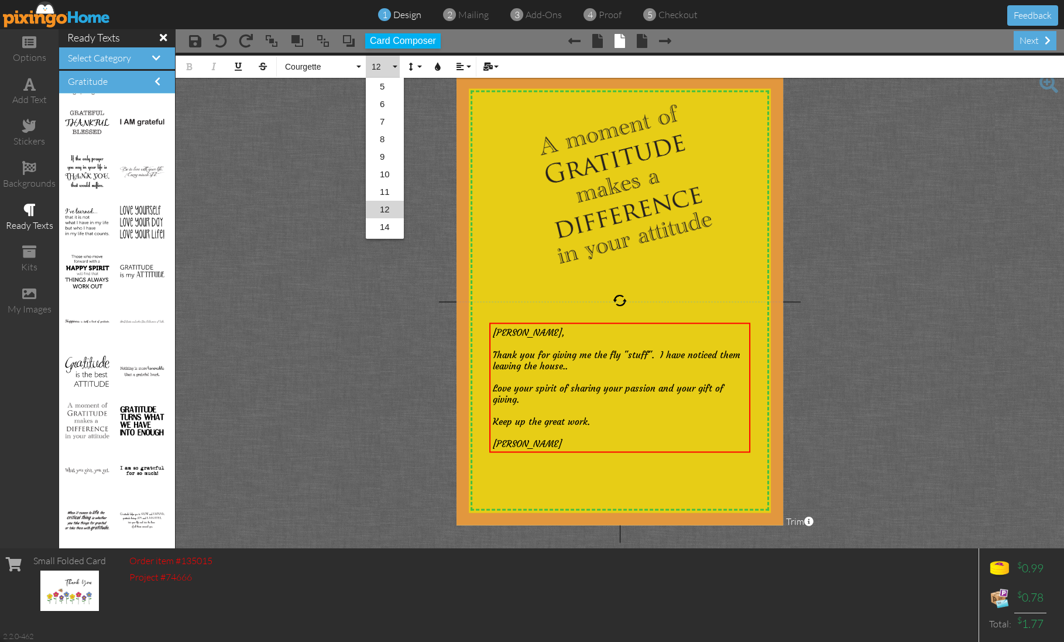
scroll to position [51, 0]
click at [385, 207] on link "18" at bounding box center [385, 212] width 38 height 18
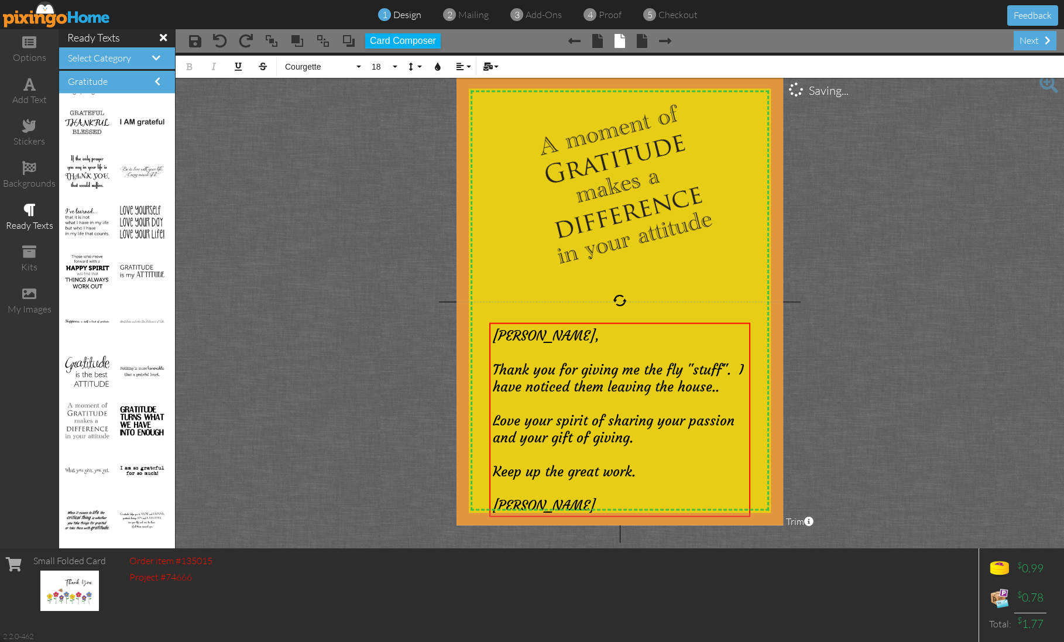
click at [289, 195] on project-studio-wrapper "X X X X X X X X X X X X X X X X X X X X X X X X X X X X X X X X X X X X X X X X…" at bounding box center [620, 301] width 889 height 496
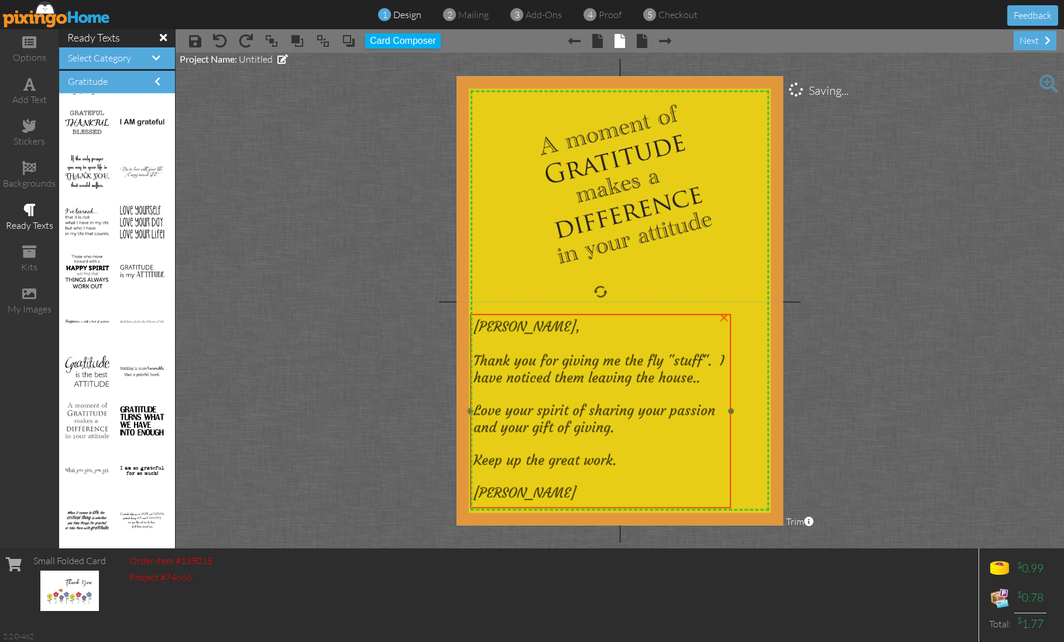
drag, startPoint x: 604, startPoint y: 347, endPoint x: 585, endPoint y: 338, distance: 21.2
click at [585, 338] on div at bounding box center [600, 343] width 253 height 17
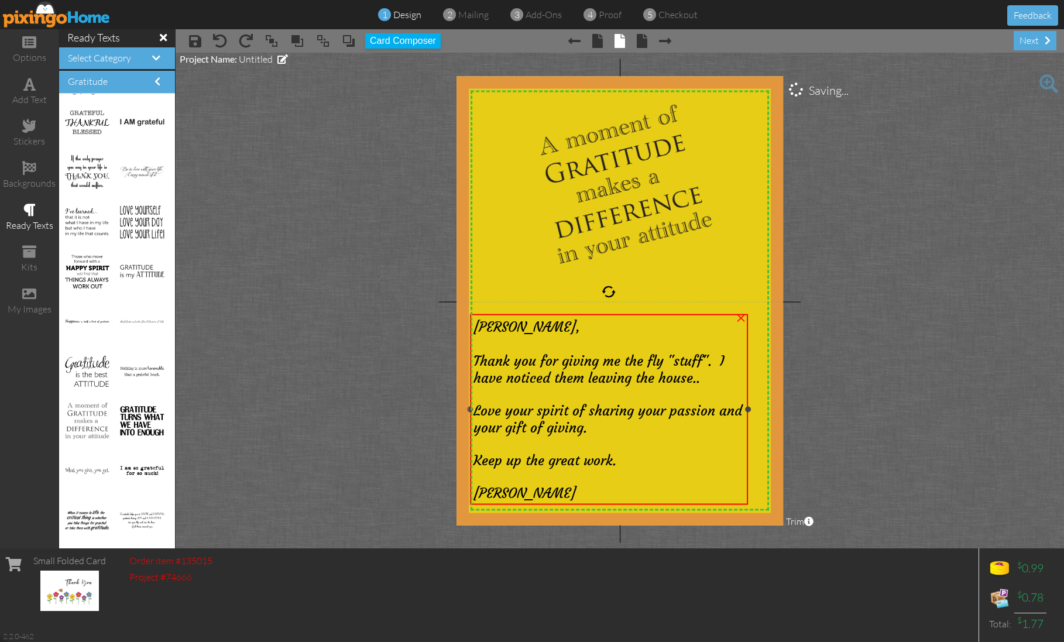
drag, startPoint x: 731, startPoint y: 411, endPoint x: 753, endPoint y: 412, distance: 21.7
click at [751, 412] on div at bounding box center [748, 410] width 6 height 6
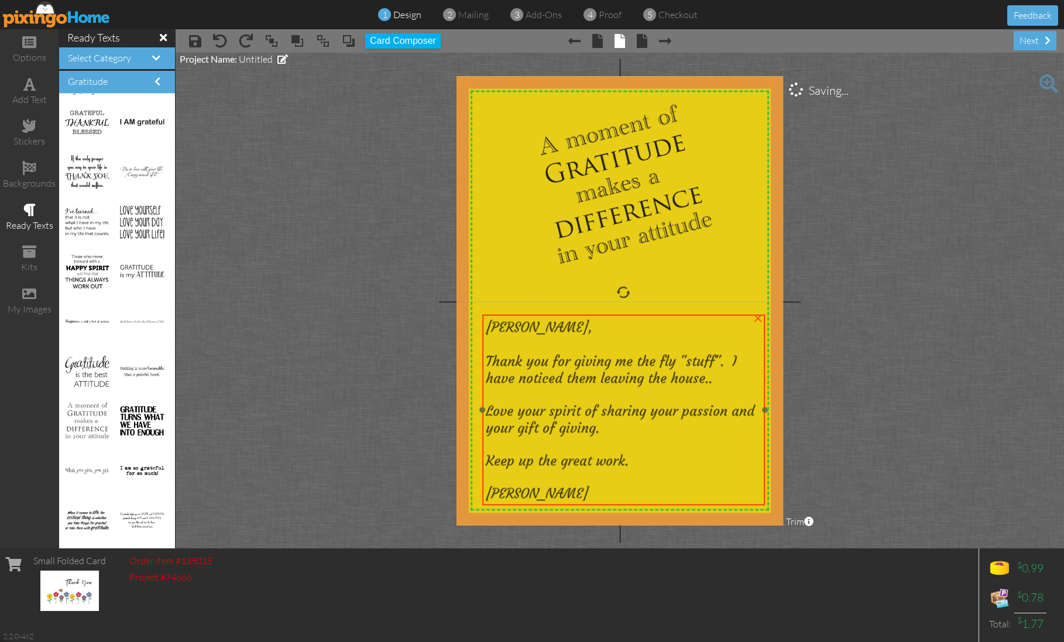
click at [688, 395] on div at bounding box center [623, 394] width 275 height 16
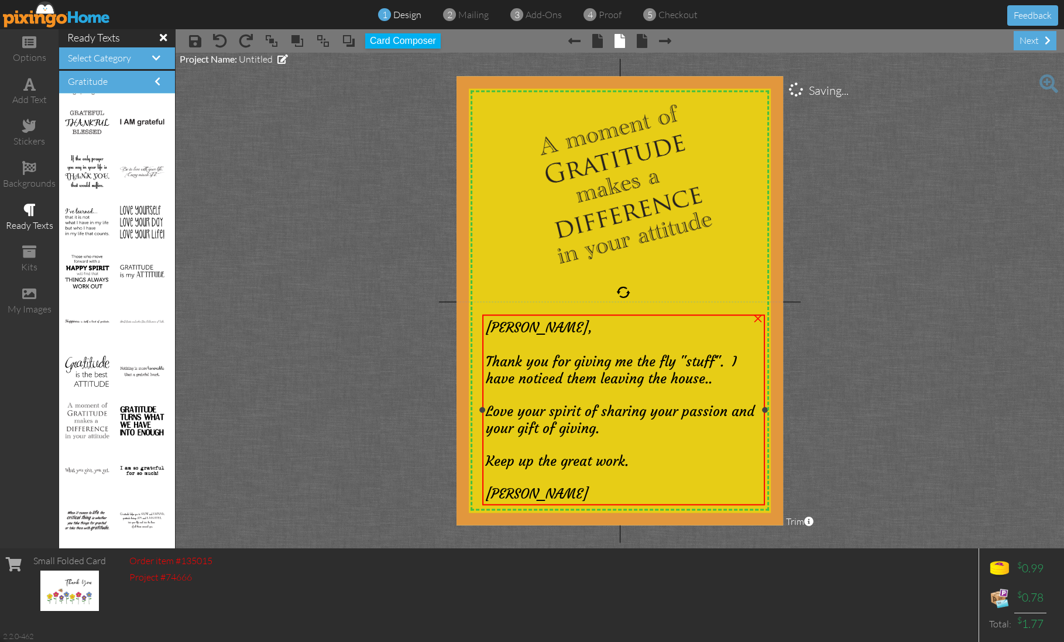
click at [610, 362] on span "Thank you for giving me the fly "stuff". I have noticed them leaving the house.." at bounding box center [611, 369] width 251 height 34
click at [610, 362] on span "Thank you for giving me the fly "stuff". I have noticed them leaving the house.." at bounding box center [610, 369] width 251 height 34
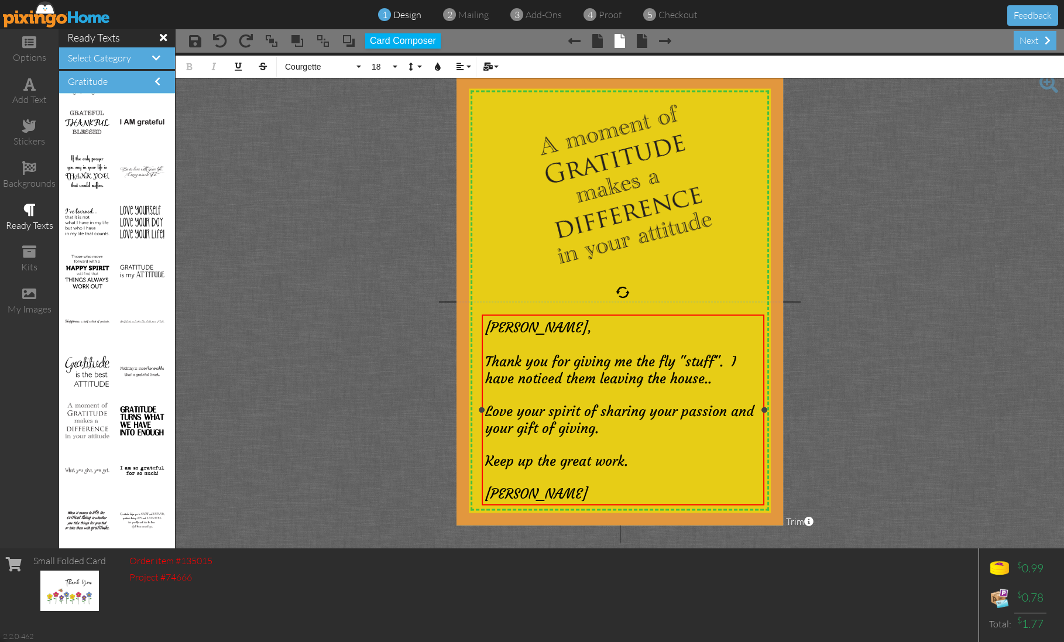
click at [610, 362] on span "Thank you for giving me the fly "stuff". I have noticed them leaving the house.." at bounding box center [610, 369] width 251 height 34
click at [677, 495] on div "[PERSON_NAME]" at bounding box center [622, 493] width 275 height 17
click at [589, 495] on span "[PERSON_NAME] aka [PERSON_NAME]" at bounding box center [602, 493] width 235 height 17
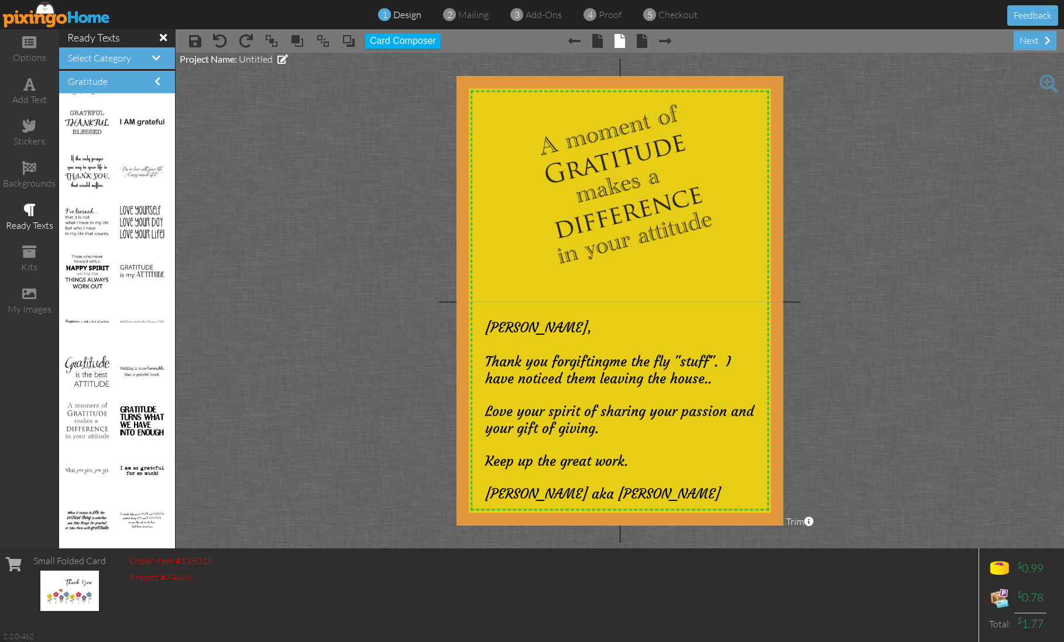
click at [328, 260] on project-studio-wrapper "X X X X X X X X X X X X X X X X X X X X X X X X X X X X X X X X X X X X X X X X…" at bounding box center [620, 301] width 889 height 496
click at [1028, 39] on div "next" at bounding box center [1035, 40] width 43 height 19
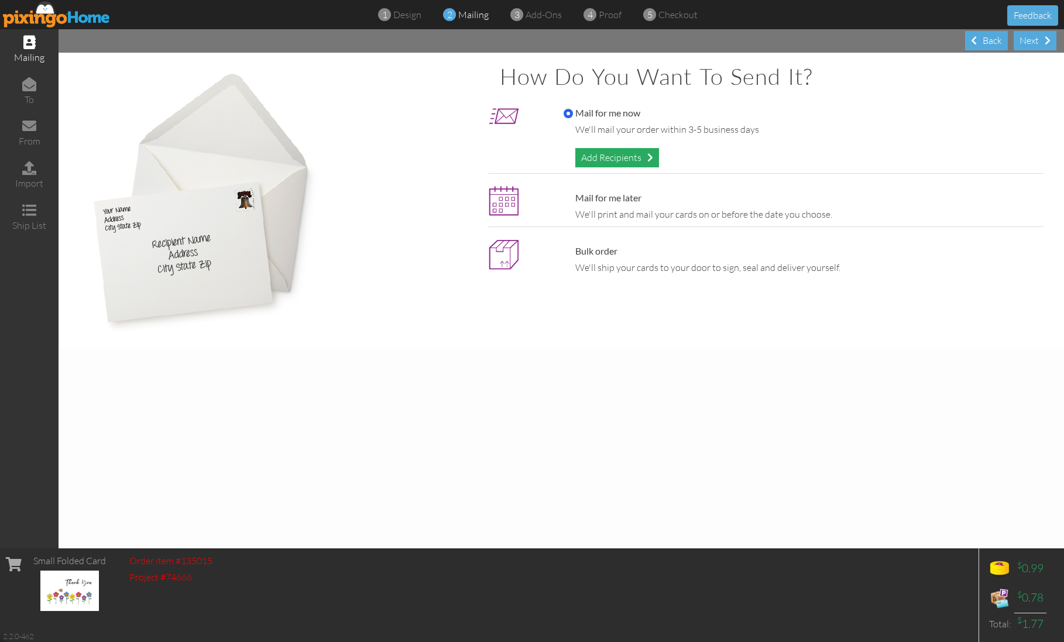
click at [590, 152] on div "Add Recipients" at bounding box center [617, 157] width 84 height 19
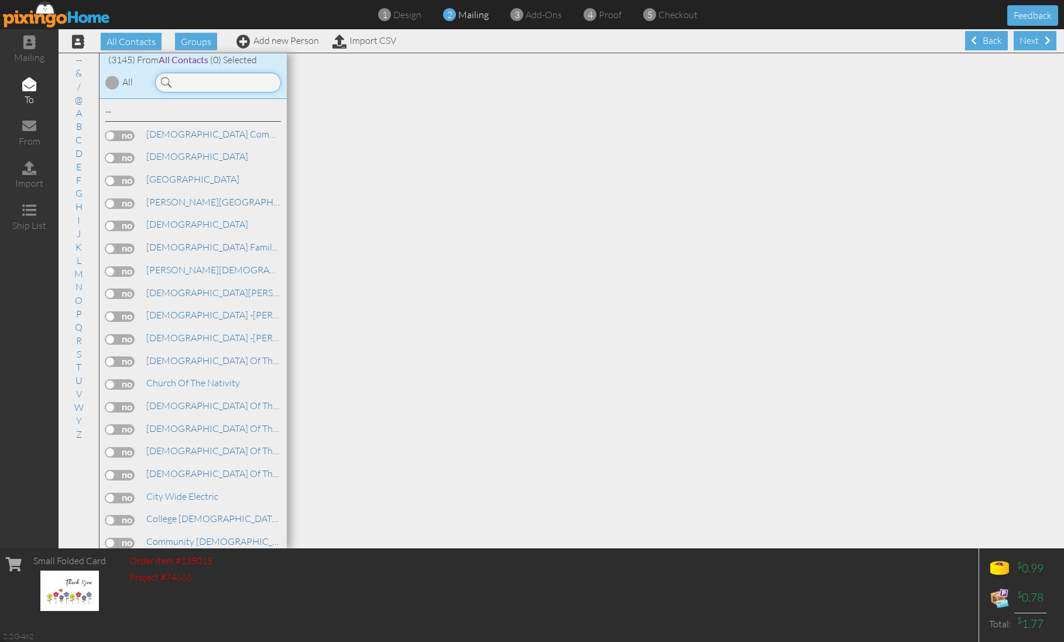
click at [219, 84] on input at bounding box center [218, 83] width 126 height 20
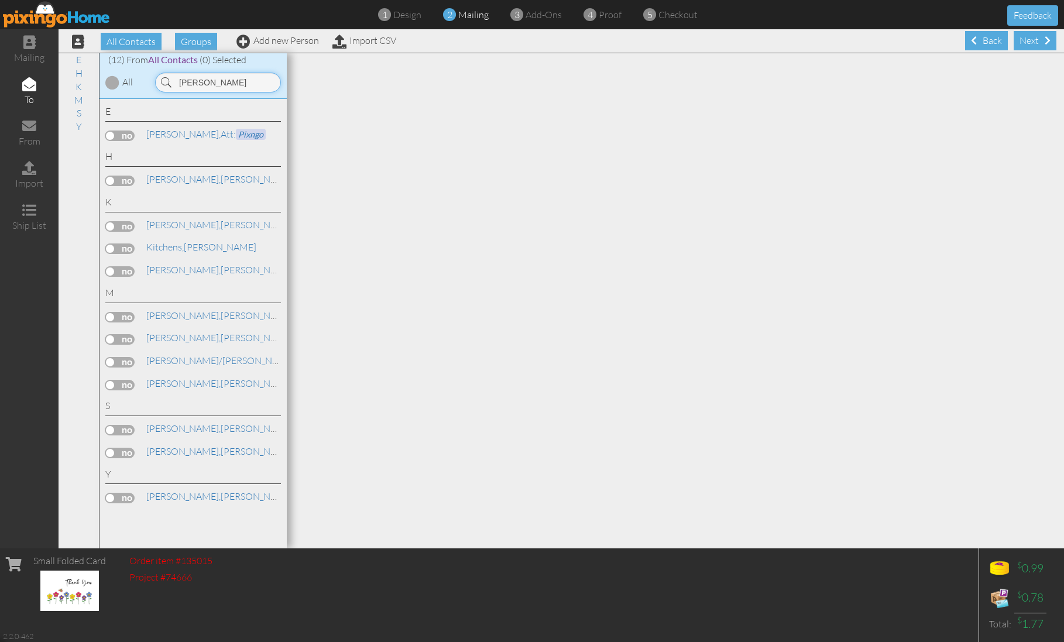
type input "[PERSON_NAME]"
drag, startPoint x: 205, startPoint y: 101, endPoint x: 124, endPoint y: 264, distance: 182.7
click at [124, 266] on label at bounding box center [119, 271] width 29 height 11
click at [0, 0] on input "checkbox" at bounding box center [0, 0] width 0 height 0
click at [1034, 37] on div "Next" at bounding box center [1035, 40] width 43 height 19
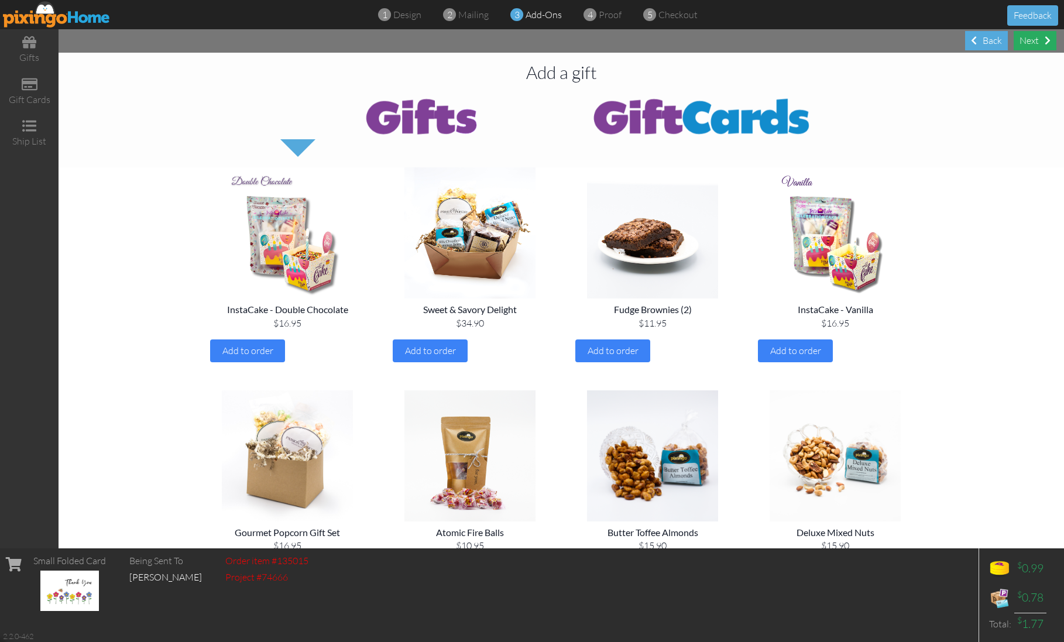
click at [1031, 39] on div "Next" at bounding box center [1035, 40] width 43 height 19
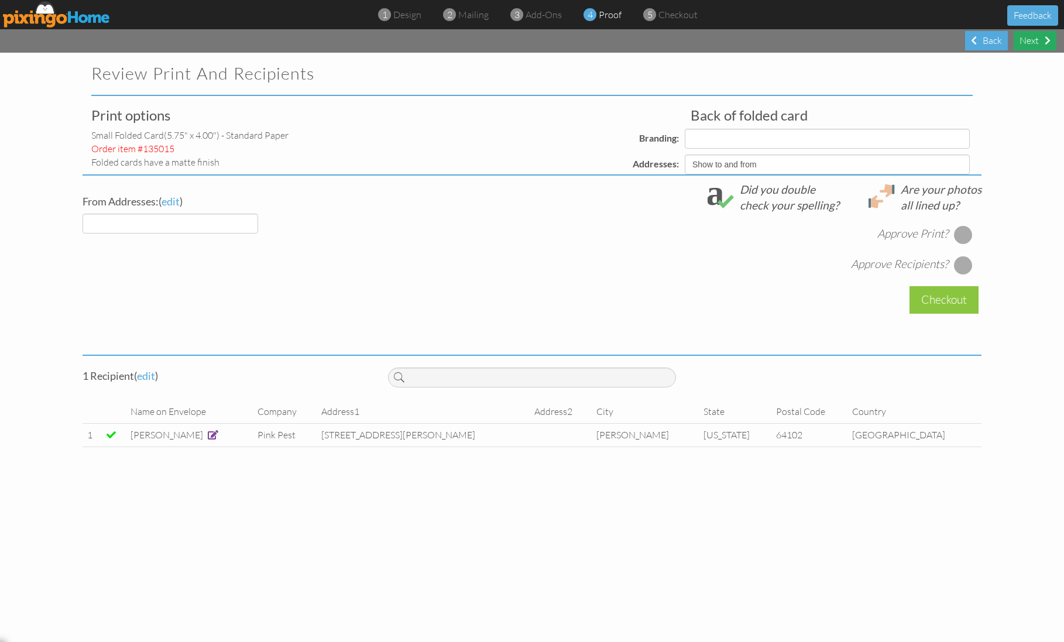
select select "object:19734"
select select "object:19737"
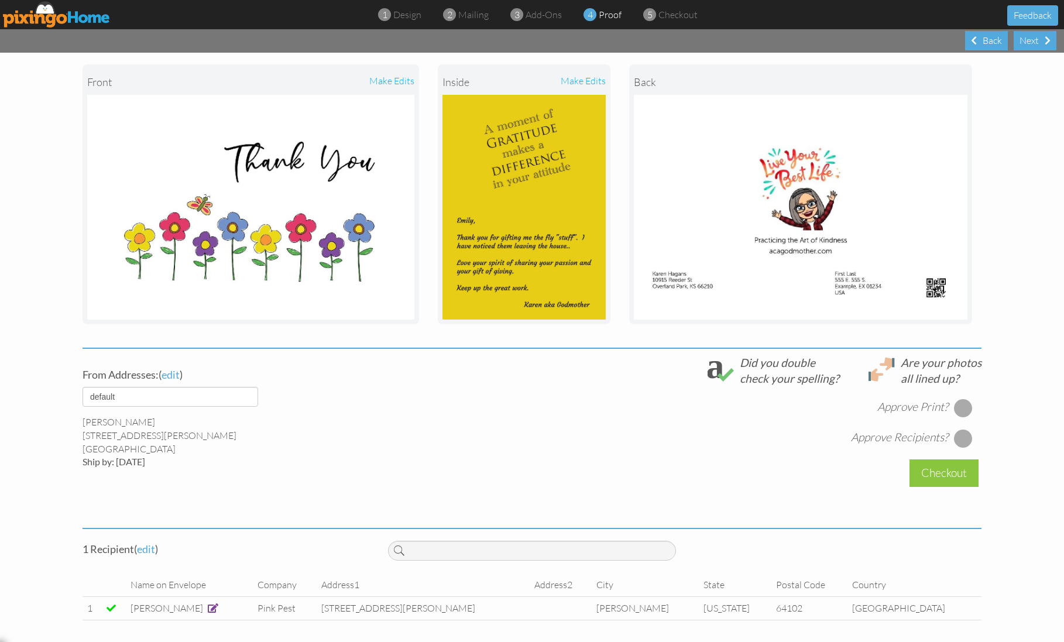
scroll to position [133, 0]
click at [959, 406] on div at bounding box center [963, 408] width 19 height 19
click at [962, 441] on div at bounding box center [963, 439] width 19 height 19
click at [948, 479] on div "Checkout" at bounding box center [944, 474] width 69 height 28
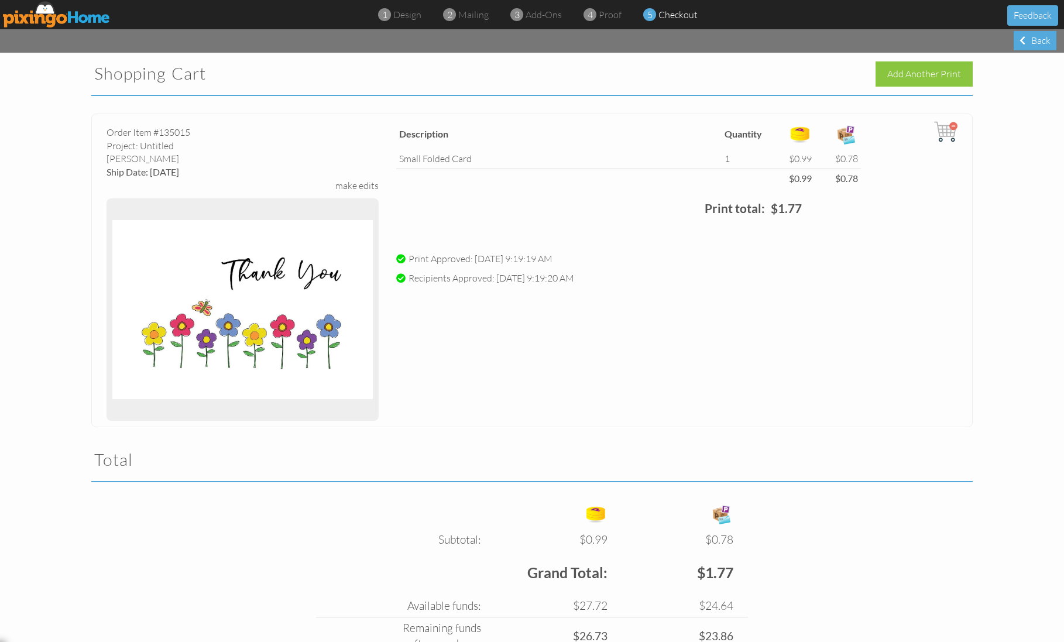
click at [53, 16] on img at bounding box center [57, 14] width 108 height 26
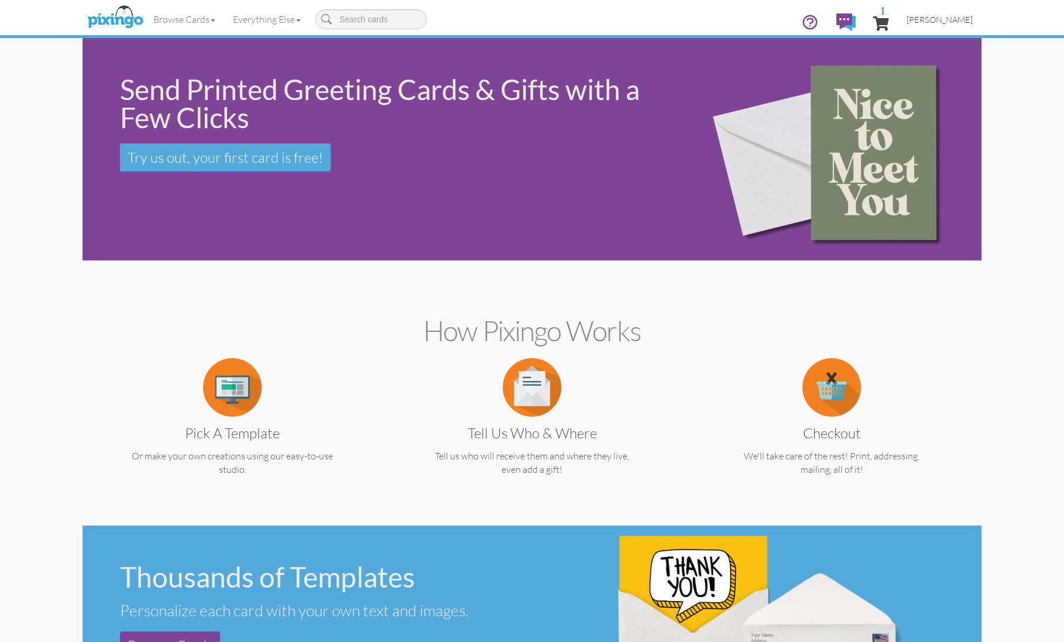
click at [964, 16] on span "[PERSON_NAME]" at bounding box center [940, 20] width 66 height 10
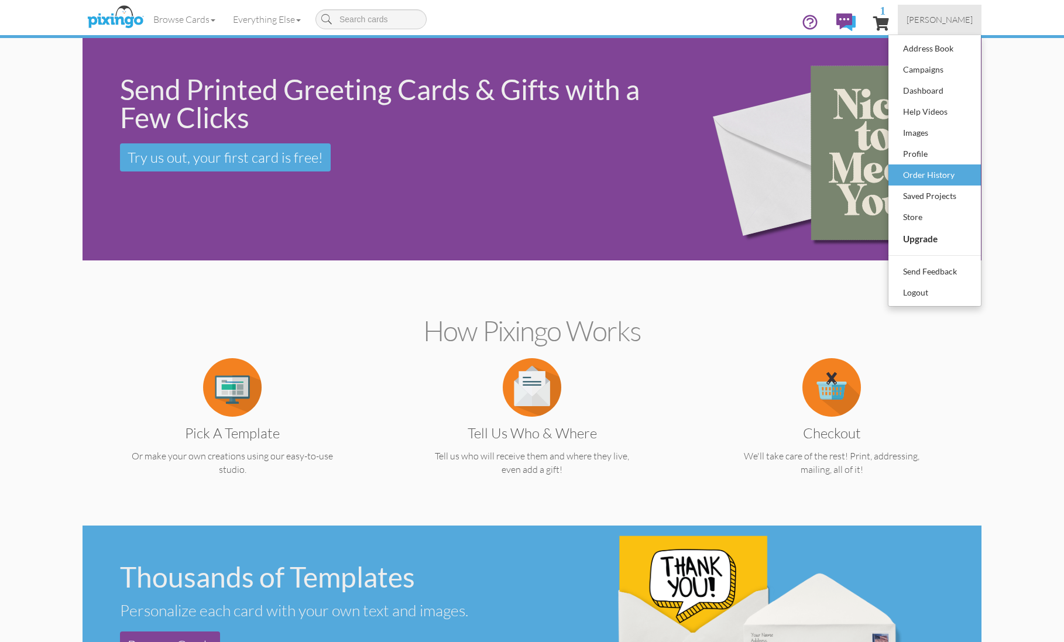
click at [943, 177] on div "Order History" at bounding box center [934, 175] width 69 height 18
